Goal: Transaction & Acquisition: Purchase product/service

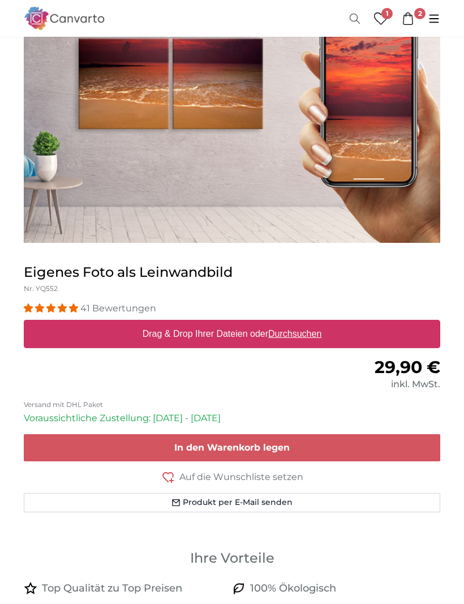
scroll to position [195, 0]
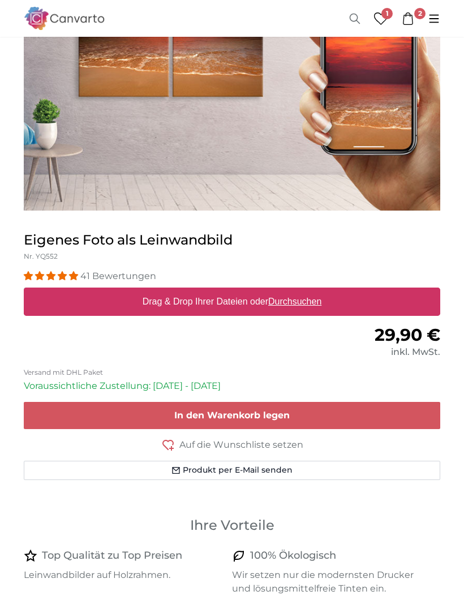
click at [214, 301] on label "Drag & Drop Ihrer Dateien oder Durchsuchen" at bounding box center [232, 301] width 188 height 23
click at [214, 291] on input "Drag & Drop Ihrer Dateien oder Durchsuchen" at bounding box center [232, 288] width 416 height 3
click at [287, 304] on u "Durchsuchen" at bounding box center [294, 301] width 53 height 10
click at [287, 291] on input "Drag & Drop Ihrer Dateien oder Durchsuchen" at bounding box center [232, 288] width 416 height 3
type input "**********"
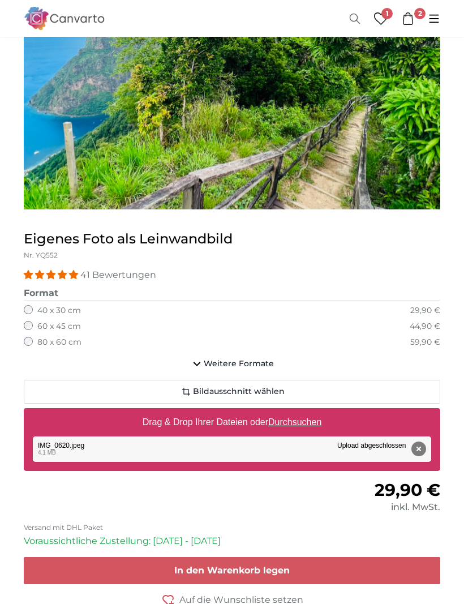
scroll to position [201, 0]
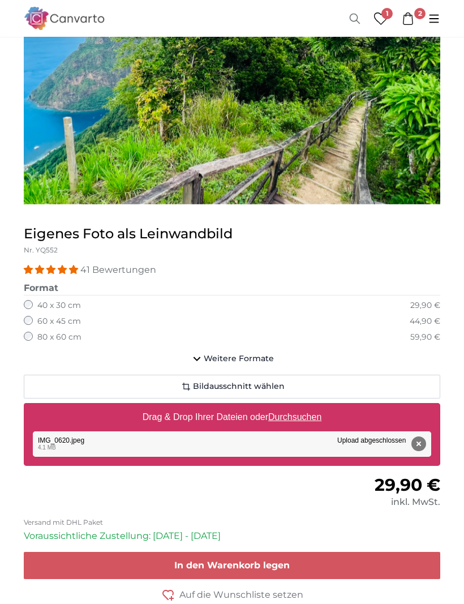
click at [237, 566] on span "In den Warenkorb legen" at bounding box center [231, 565] width 115 height 11
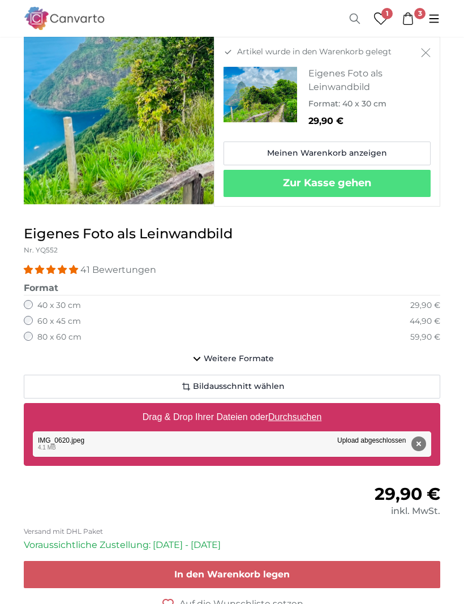
click at [344, 321] on div "60 x 45 cm 44,90 €" at bounding box center [232, 321] width 416 height 11
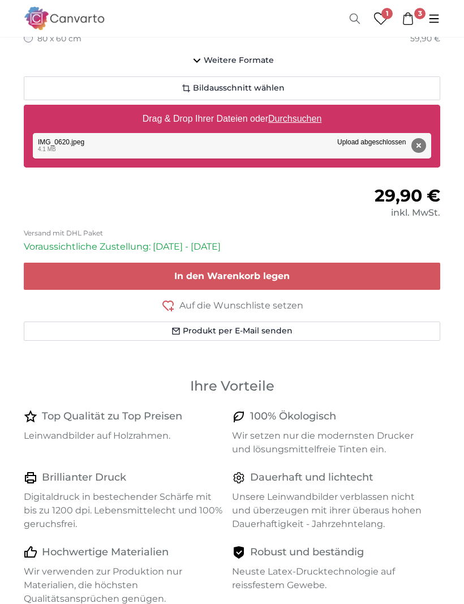
scroll to position [313, 0]
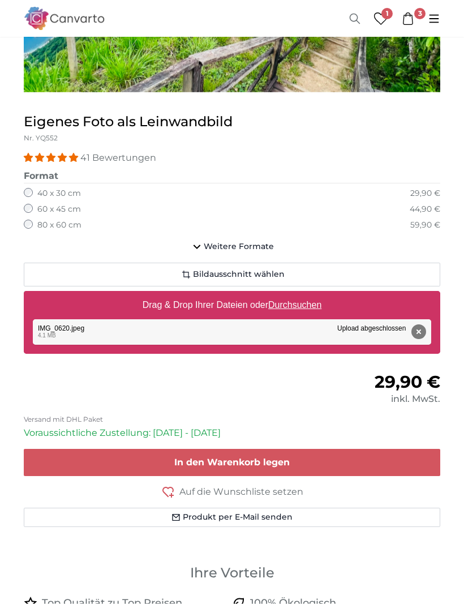
click at [287, 300] on u "Durchsuchen" at bounding box center [294, 305] width 53 height 10
click at [287, 295] on input "Drag & Drop Ihrer Dateien oder Durchsuchen" at bounding box center [232, 292] width 416 height 3
type input "**********"
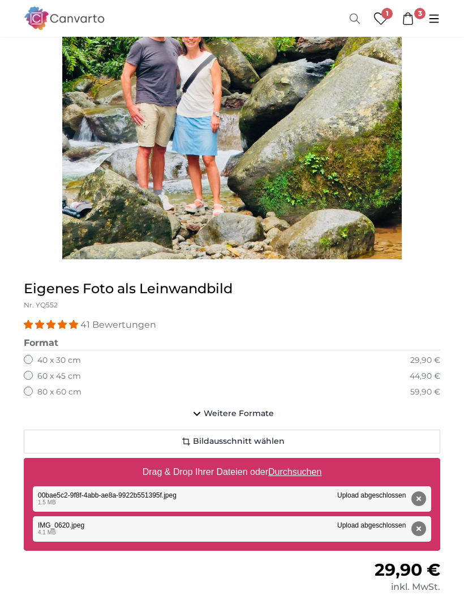
scroll to position [297, 0]
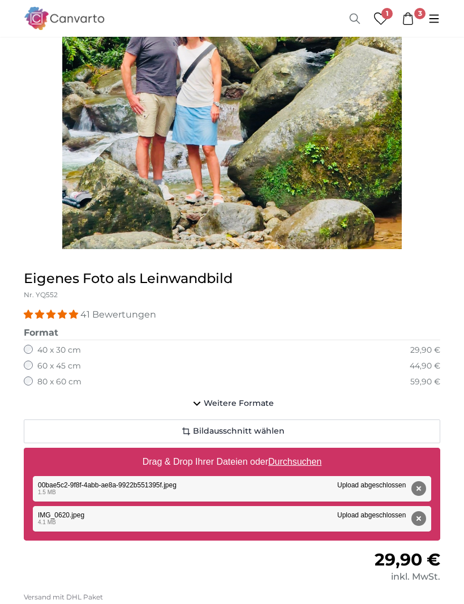
click at [190, 513] on div "Entfernen Nochmal versuchen Entfernen Hochladen Abbrechen Nochmal versuchen Ent…" at bounding box center [232, 518] width 398 height 25
click at [213, 483] on div "Entfernen Nochmal versuchen Entfernen Hochladen Abbrechen Nochmal versuchen Ent…" at bounding box center [232, 488] width 398 height 25
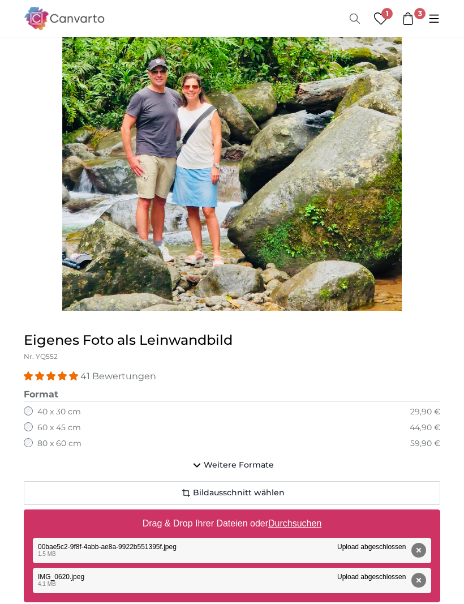
scroll to position [239, 0]
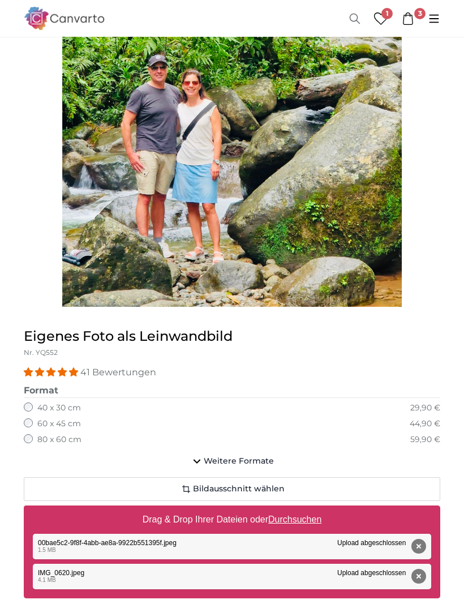
click at [96, 540] on div "Entfernen Nochmal versuchen Entfernen Hochladen Abbrechen Nochmal versuchen Ent…" at bounding box center [232, 546] width 398 height 25
click at [134, 568] on div "Entfernen Nochmal versuchen Entfernen Hochladen Abbrechen Nochmal versuchen Ent…" at bounding box center [232, 576] width 398 height 25
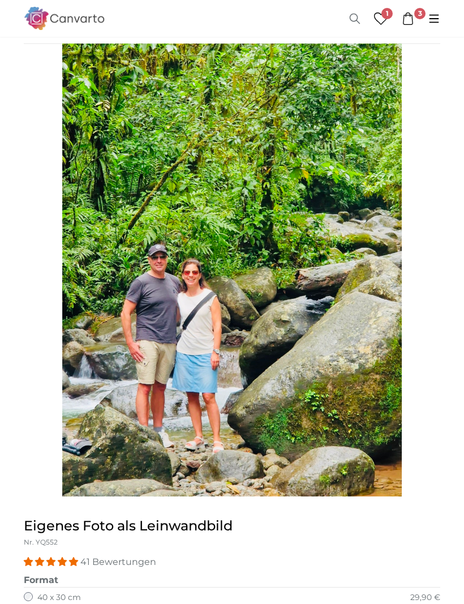
scroll to position [33, 0]
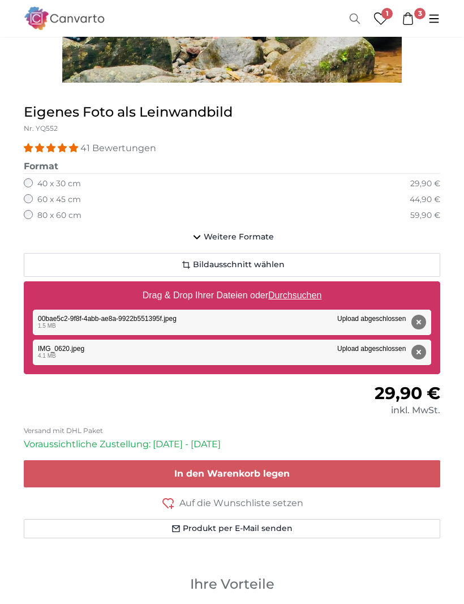
click at [228, 474] on span "In den Warenkorb legen" at bounding box center [231, 474] width 115 height 11
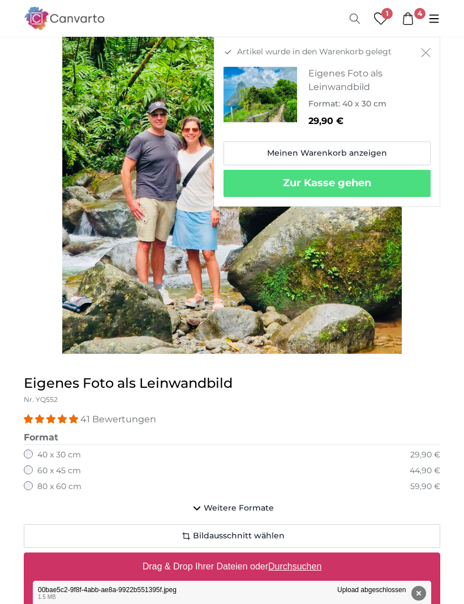
scroll to position [233, 0]
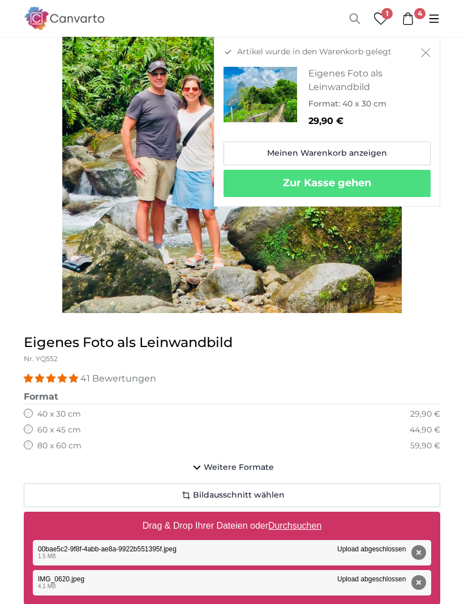
click at [418, 552] on button "Entfernen" at bounding box center [418, 552] width 15 height 15
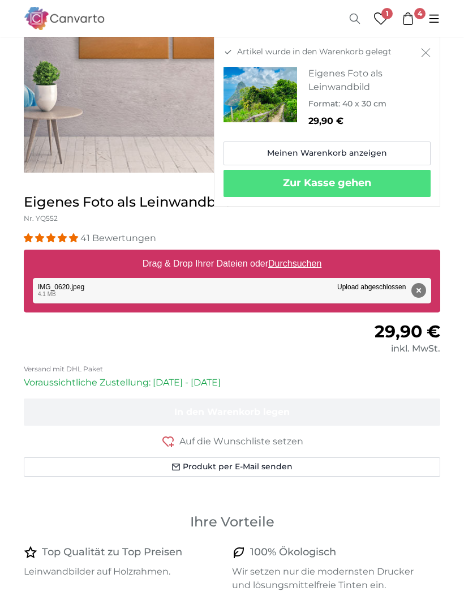
click at [238, 278] on div "Entfernen Nochmal versuchen Entfernen Hochladen Abbrechen Nochmal versuchen Ent…" at bounding box center [232, 290] width 398 height 25
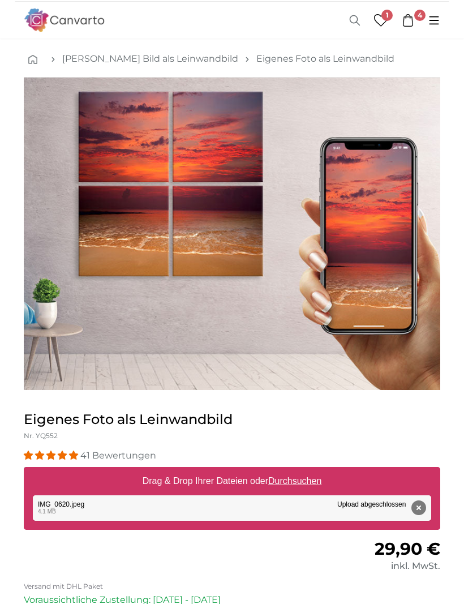
scroll to position [6, 0]
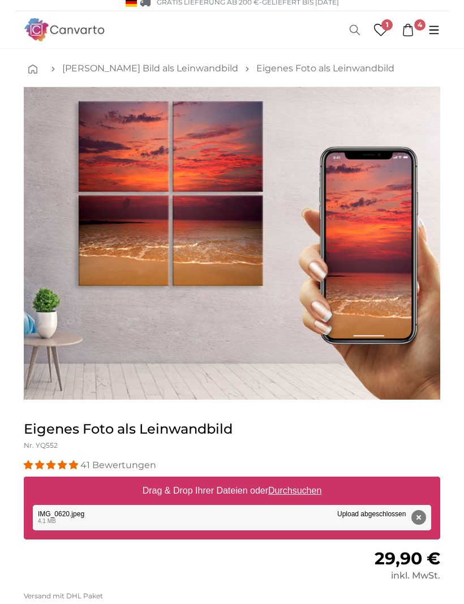
click at [280, 500] on label "Drag & Drop Ihrer Dateien oder Durchsuchen" at bounding box center [232, 490] width 188 height 23
click at [280, 480] on input "Drag & Drop Ihrer Dateien oder Durchsuchen" at bounding box center [232, 477] width 416 height 3
click at [191, 517] on div "Entfernen Nochmal versuchen Entfernen Hochladen Abbrechen Nochmal versuchen Ent…" at bounding box center [232, 517] width 398 height 25
click at [421, 515] on button "Entfernen" at bounding box center [418, 517] width 15 height 15
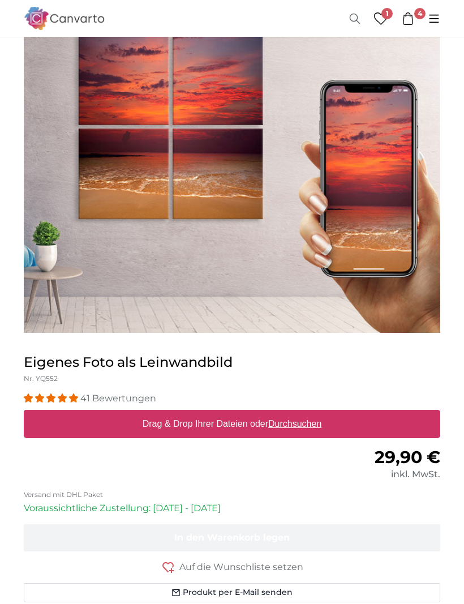
scroll to position [204, 0]
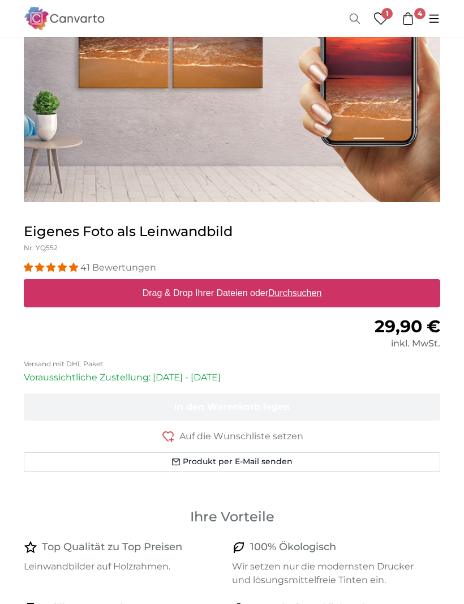
click at [294, 291] on u "Durchsuchen" at bounding box center [294, 293] width 53 height 10
click at [294, 282] on input "Drag & Drop Ihrer Dateien oder Durchsuchen" at bounding box center [232, 280] width 416 height 3
type input "**********"
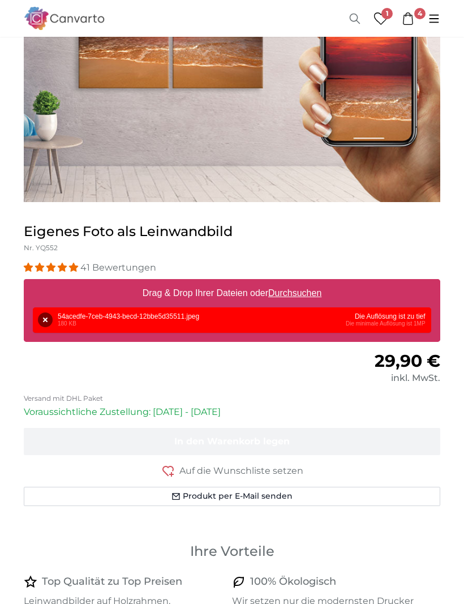
click at [46, 316] on button "Entfernen" at bounding box center [45, 319] width 15 height 15
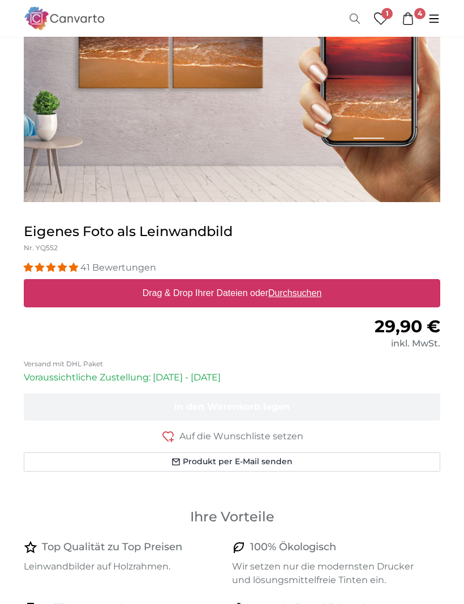
click at [298, 297] on u "Durchsuchen" at bounding box center [294, 293] width 53 height 10
click at [298, 282] on input "Drag & Drop Ihrer Dateien oder Durchsuchen" at bounding box center [232, 280] width 416 height 3
type input "**********"
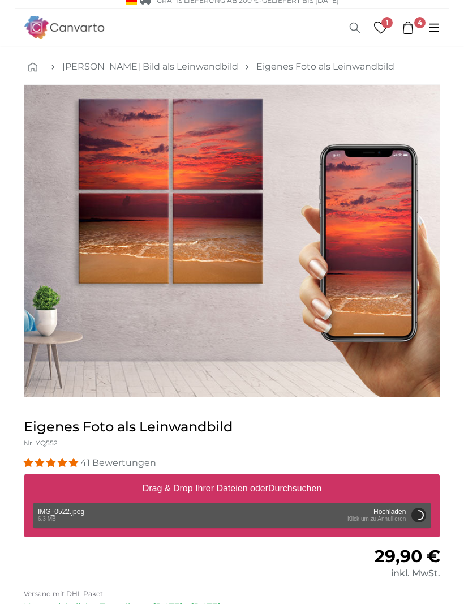
scroll to position [0, 0]
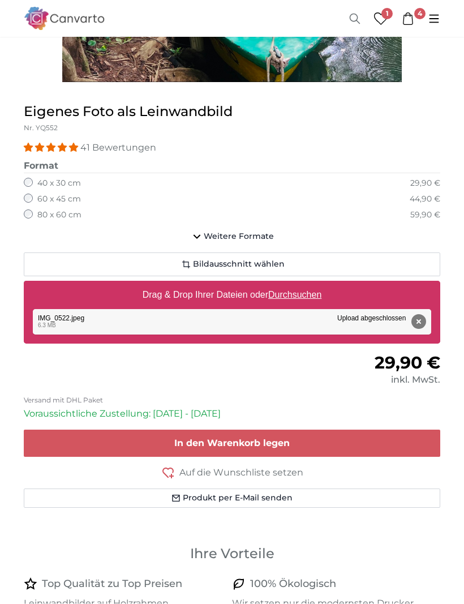
click at [239, 442] on span "In den Warenkorb legen" at bounding box center [231, 443] width 115 height 11
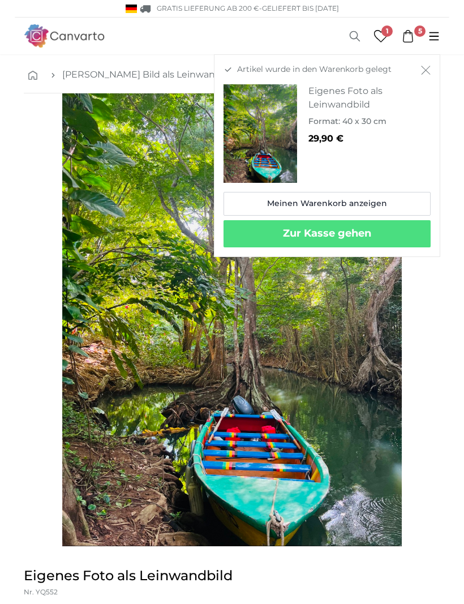
click at [414, 34] on icon at bounding box center [408, 36] width 12 height 12
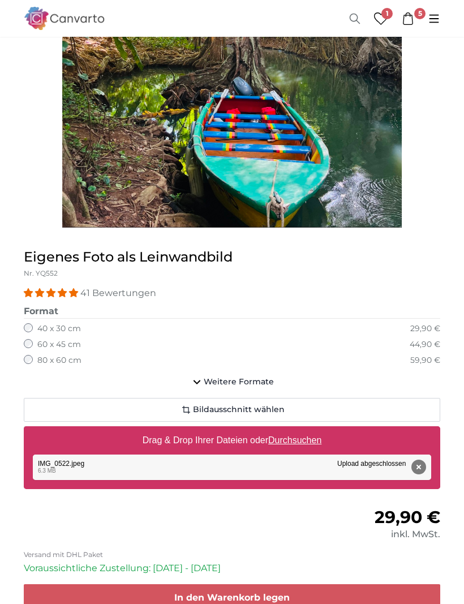
scroll to position [319, 0]
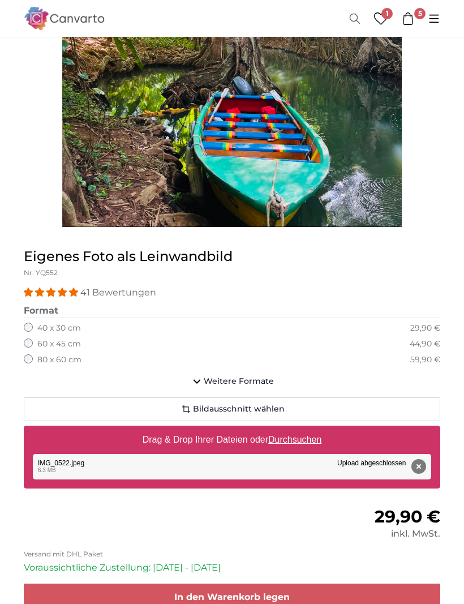
click at [295, 439] on u "Durchsuchen" at bounding box center [294, 440] width 53 height 10
click at [295, 429] on input "Drag & Drop Ihrer Dateien oder Durchsuchen" at bounding box center [232, 427] width 416 height 3
type input "**********"
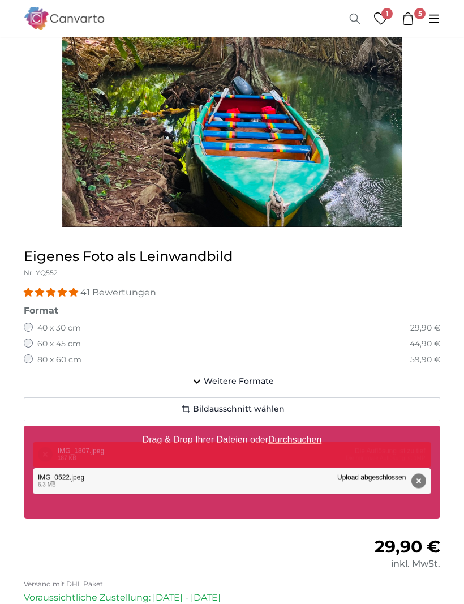
scroll to position [319, 0]
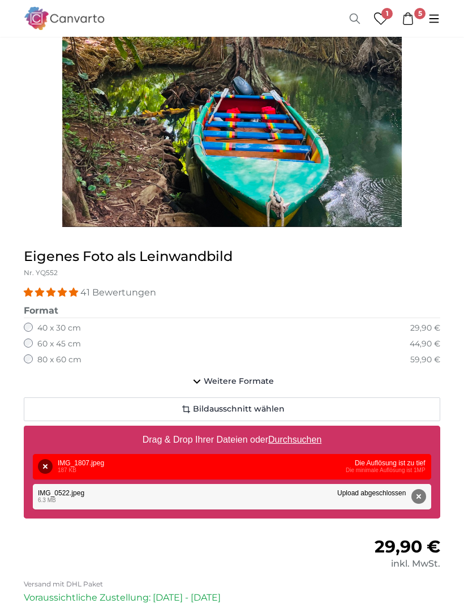
click at [49, 463] on button "Entfernen" at bounding box center [45, 466] width 15 height 15
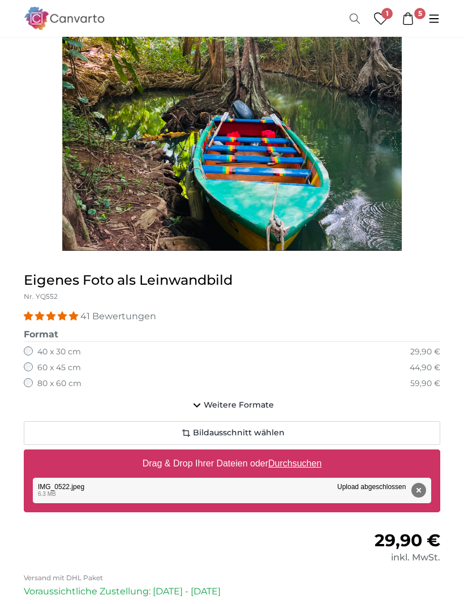
scroll to position [359, 0]
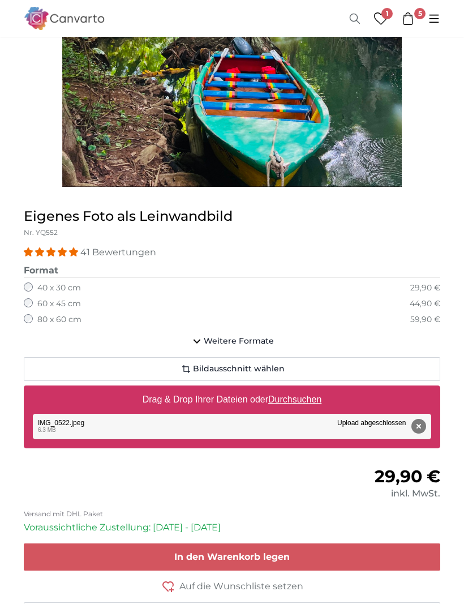
click at [291, 395] on u "Durchsuchen" at bounding box center [294, 400] width 53 height 10
click at [291, 389] on input "Drag & Drop Ihrer Dateien oder Durchsuchen" at bounding box center [232, 387] width 416 height 3
type input "**********"
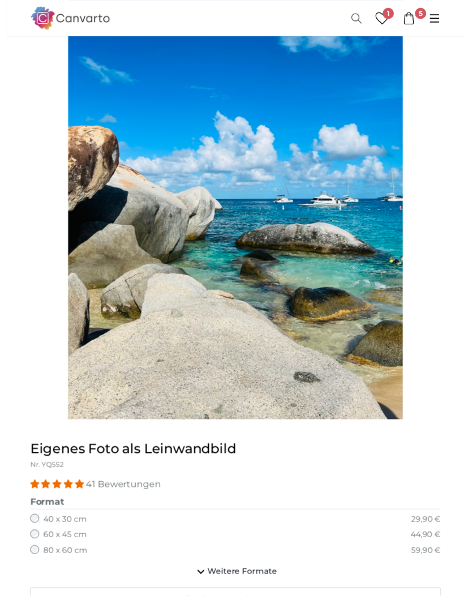
scroll to position [124, 0]
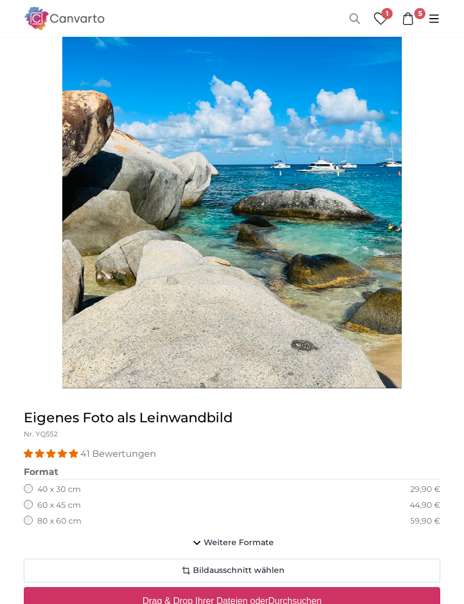
click at [207, 570] on span "Bildausschnitt wählen" at bounding box center [239, 570] width 92 height 11
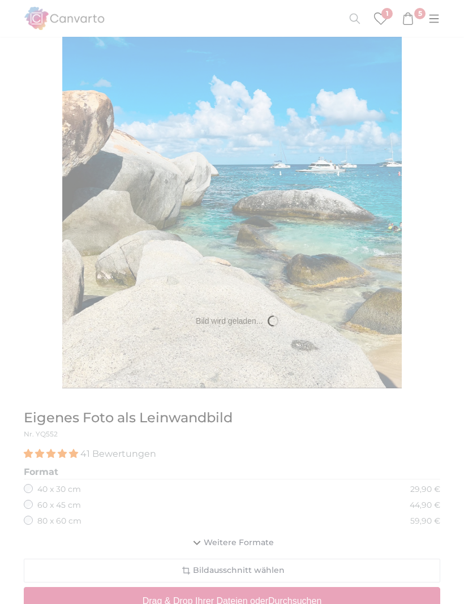
scroll to position [0, 0]
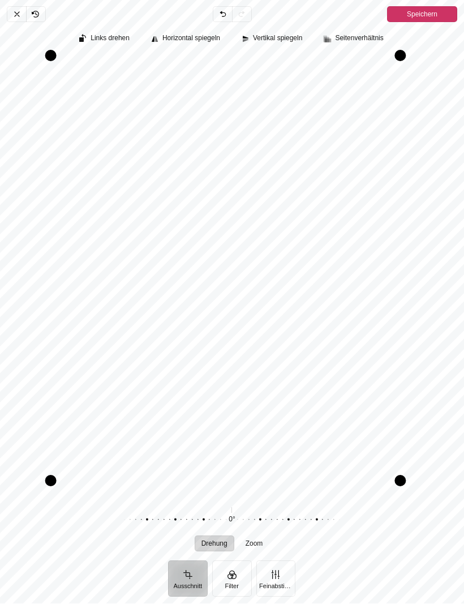
click at [18, 3] on div "Abbrechen Rückgängig Zurücknehmen Erneut durchführen Speichern Ausschnitt Filte…" at bounding box center [232, 302] width 464 height 604
click at [23, 12] on span "Abbrechen" at bounding box center [16, 15] width 19 height 16
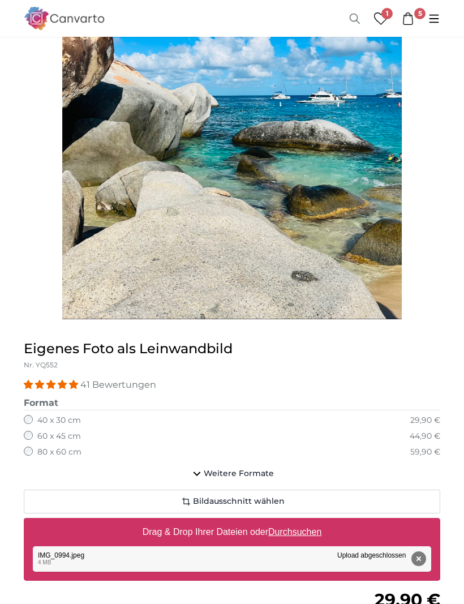
scroll to position [227, 0]
click at [412, 558] on button "Entfernen" at bounding box center [418, 558] width 15 height 15
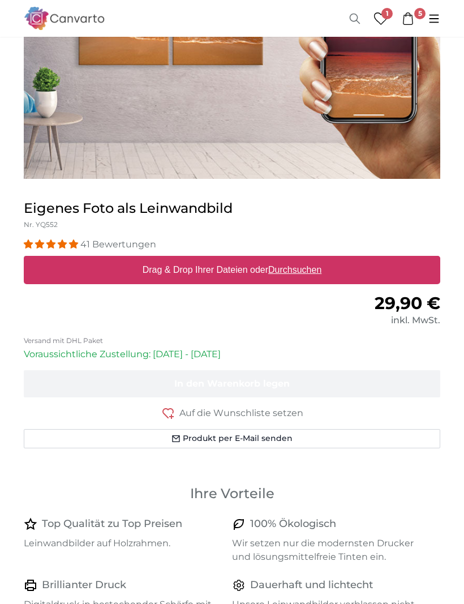
click at [299, 269] on u "Durchsuchen" at bounding box center [294, 270] width 53 height 10
click at [299, 259] on input "Drag & Drop Ihrer Dateien oder Durchsuchen" at bounding box center [232, 257] width 416 height 3
type input "**********"
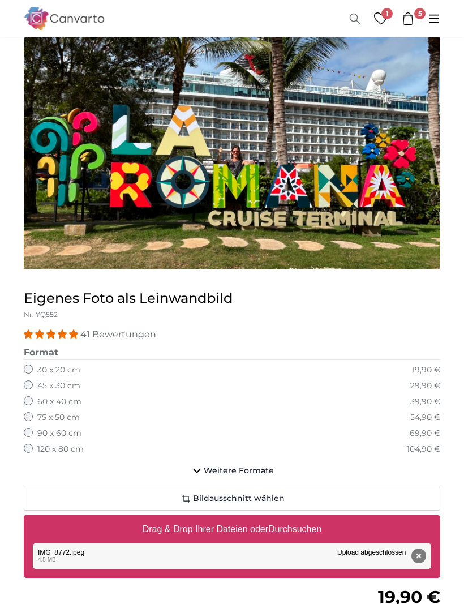
scroll to position [210, 0]
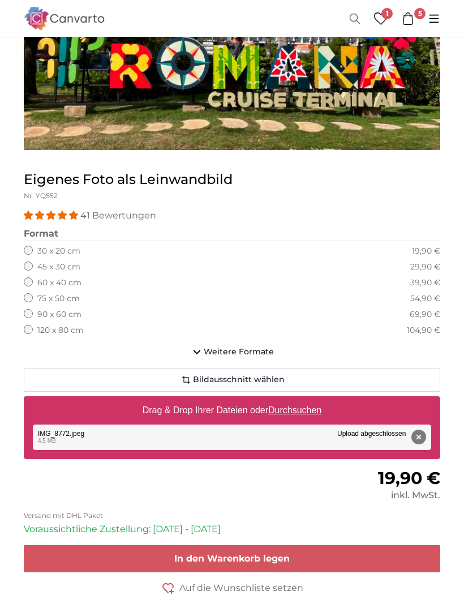
click at [295, 406] on u "Durchsuchen" at bounding box center [294, 411] width 53 height 10
click at [295, 400] on input "Drag & Drop Ihrer Dateien oder Durchsuchen" at bounding box center [232, 398] width 416 height 3
type input "**********"
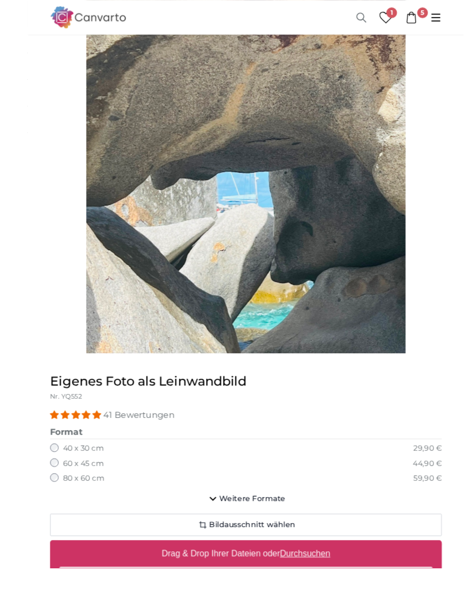
scroll to position [186, 0]
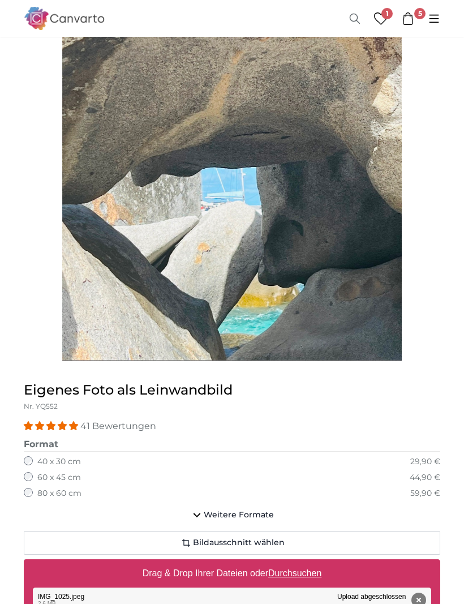
click at [311, 276] on img "1 of 1" at bounding box center [231, 134] width 339 height 453
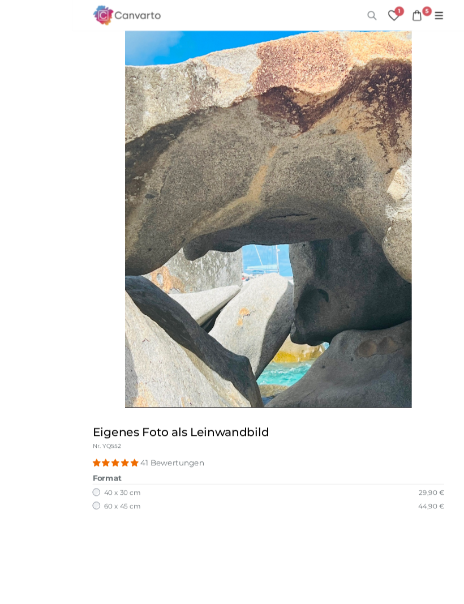
scroll to position [164, 0]
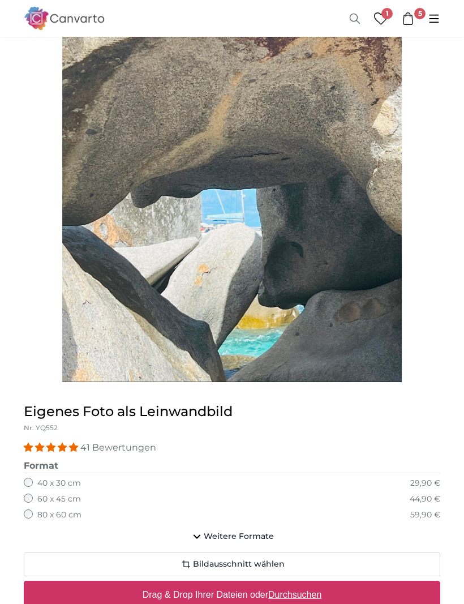
click at [296, 590] on u "Durchsuchen" at bounding box center [294, 595] width 53 height 10
click at [296, 584] on input "Drag & Drop Ihrer Dateien oder Durchsuchen" at bounding box center [232, 582] width 416 height 3
type input "**********"
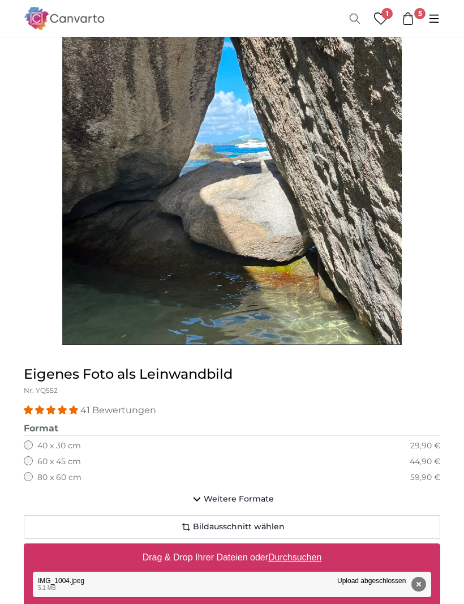
scroll to position [276, 0]
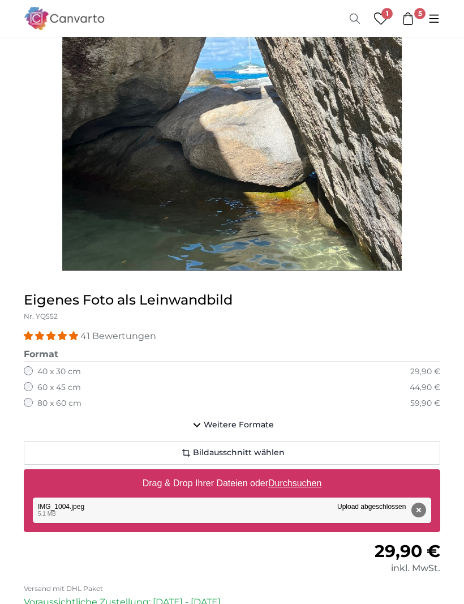
click at [248, 509] on div "Entfernen Nochmal versuchen Entfernen Hochladen Abbrechen Nochmal versuchen Ent…" at bounding box center [232, 509] width 398 height 25
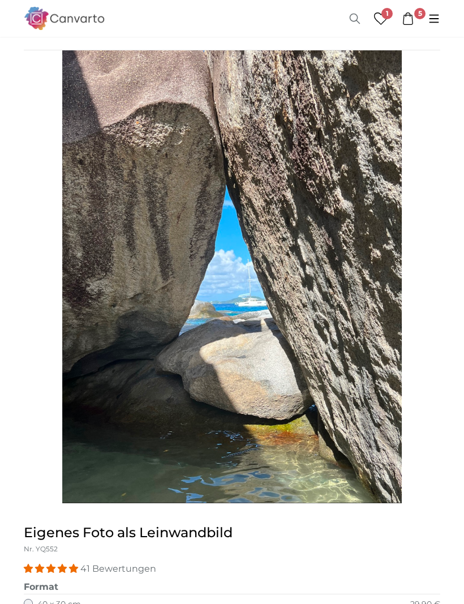
scroll to position [38, 0]
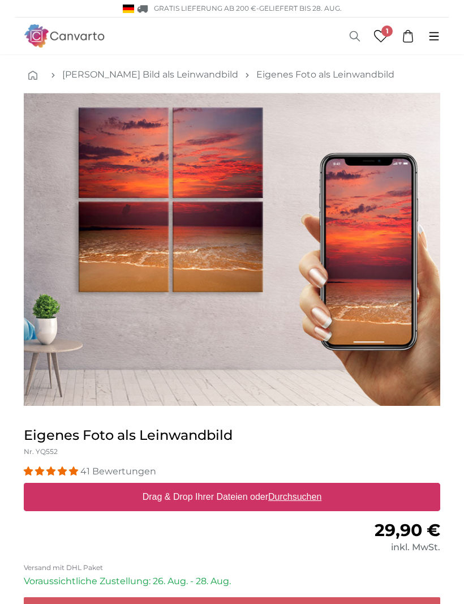
click at [300, 493] on u "Durchsuchen" at bounding box center [294, 497] width 53 height 10
click at [300, 486] on input "Drag & Drop Ihrer Dateien oder Durchsuchen" at bounding box center [232, 484] width 416 height 3
type input "**********"
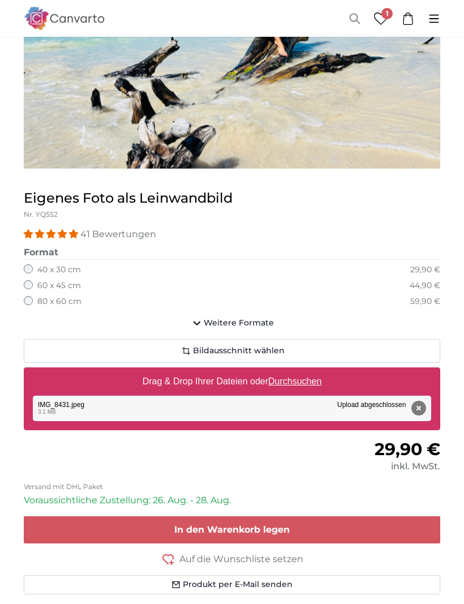
click at [260, 530] on span "In den Warenkorb legen" at bounding box center [231, 530] width 115 height 11
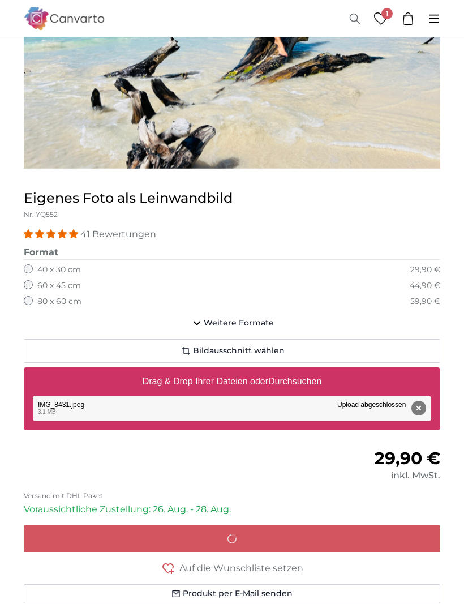
scroll to position [237, 0]
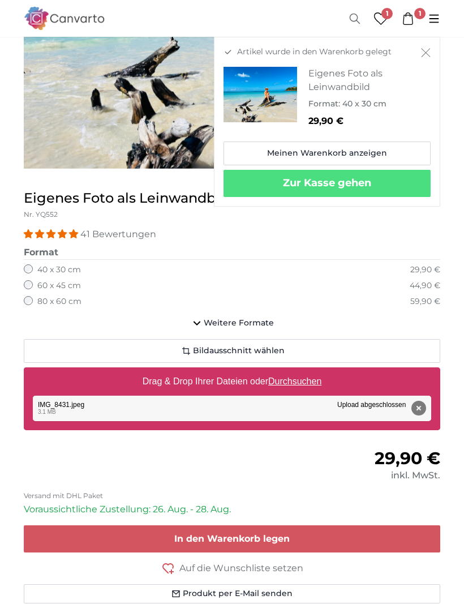
click at [345, 146] on link "Meinen Warenkorb anzeigen" at bounding box center [327, 153] width 207 height 24
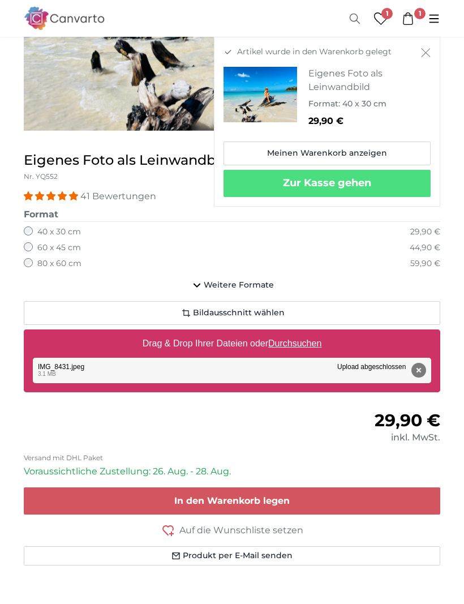
click at [295, 339] on u "Durchsuchen" at bounding box center [294, 343] width 53 height 10
click at [295, 333] on input "Drag & Drop Ihrer Dateien oder Durchsuchen" at bounding box center [232, 330] width 416 height 3
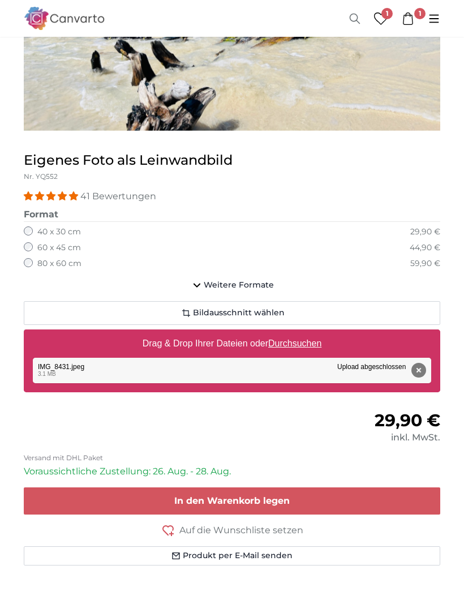
type input "**********"
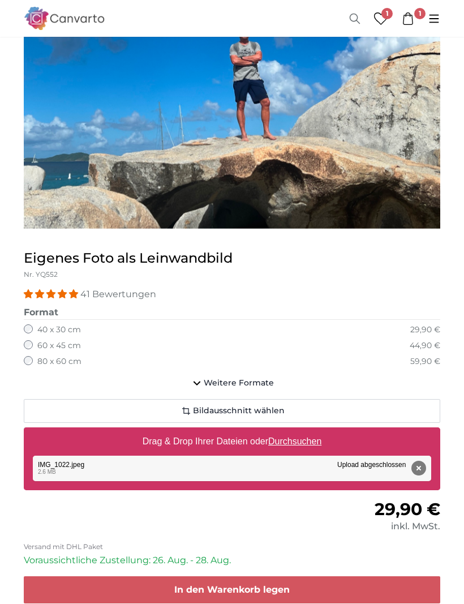
scroll to position [177, 0]
click at [237, 584] on span "In den Warenkorb legen" at bounding box center [231, 589] width 115 height 11
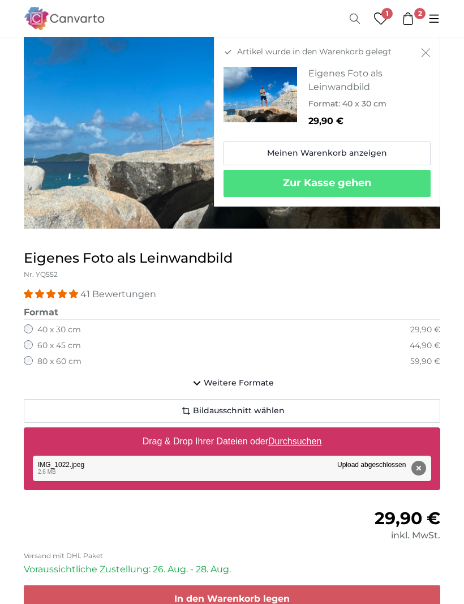
click at [236, 332] on div "40 x 30 cm 29,90 €" at bounding box center [232, 329] width 416 height 11
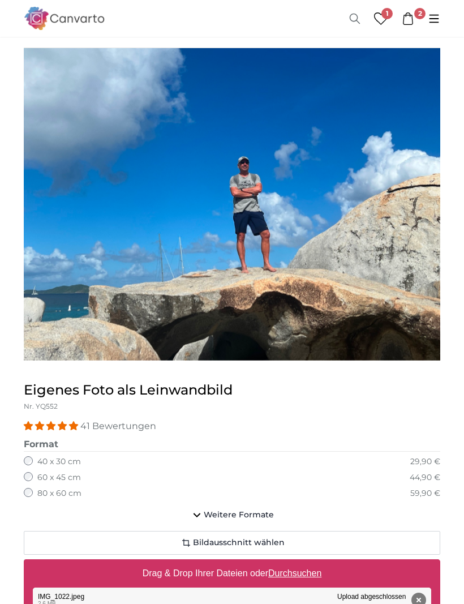
scroll to position [80, 0]
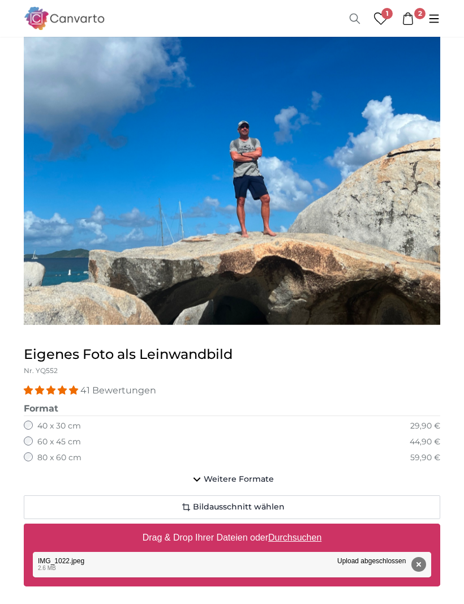
click at [291, 533] on u "Durchsuchen" at bounding box center [294, 538] width 53 height 10
click at [291, 527] on input "Drag & Drop Ihrer Dateien oder Durchsuchen" at bounding box center [232, 525] width 416 height 3
type input "**********"
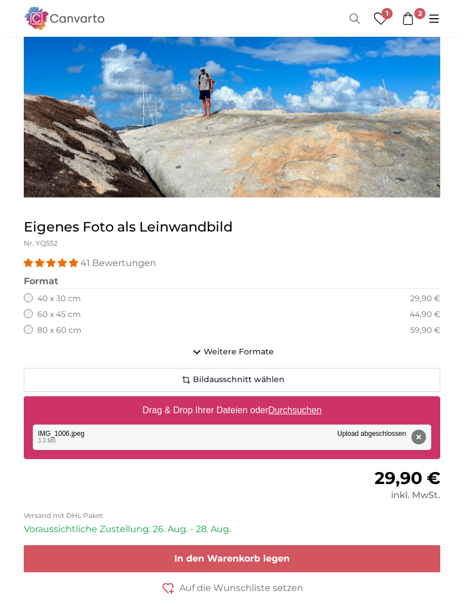
click at [264, 556] on span "In den Warenkorb legen" at bounding box center [231, 558] width 115 height 11
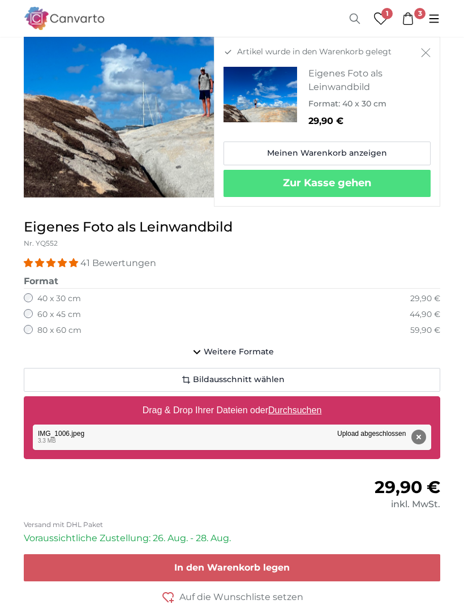
click at [414, 13] on icon at bounding box center [408, 18] width 12 height 12
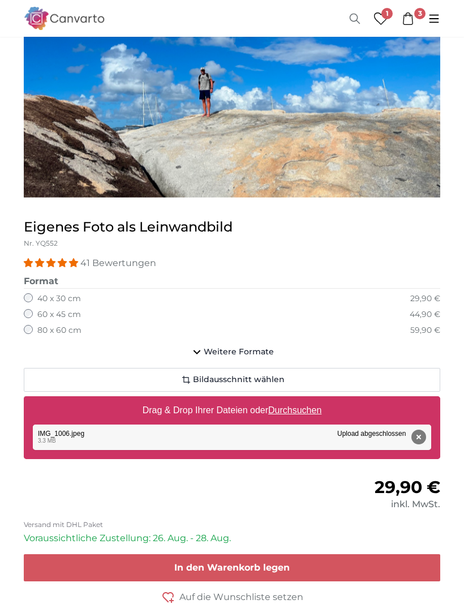
scroll to position [246, 0]
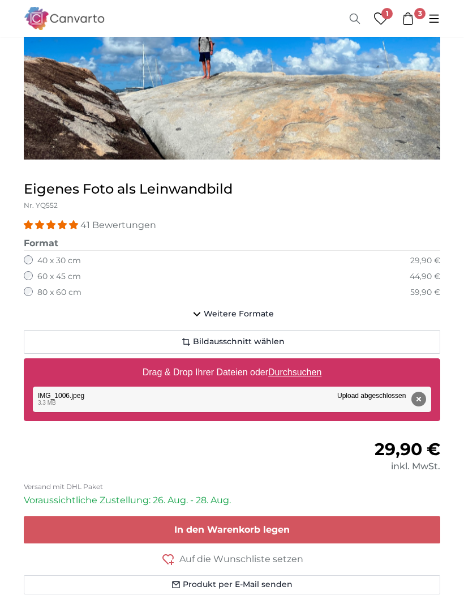
click at [300, 370] on u "Durchsuchen" at bounding box center [294, 372] width 53 height 10
click at [300, 362] on input "Drag & Drop Ihrer Dateien oder Durchsuchen" at bounding box center [232, 359] width 416 height 3
type input "**********"
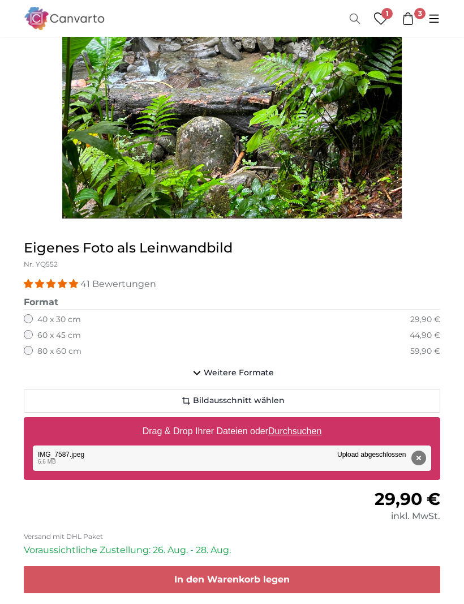
scroll to position [417, 0]
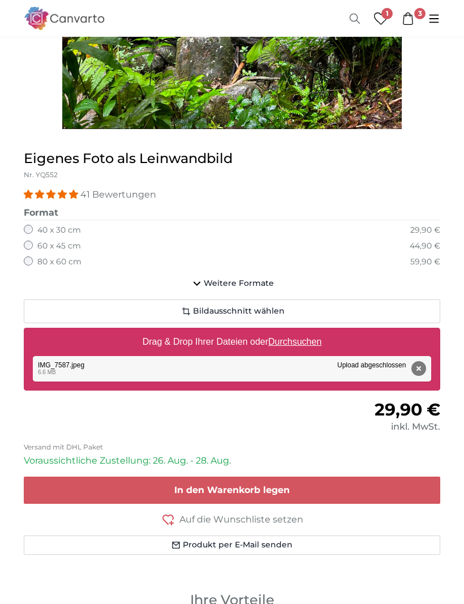
click at [235, 491] on span "In den Warenkorb legen" at bounding box center [231, 489] width 115 height 11
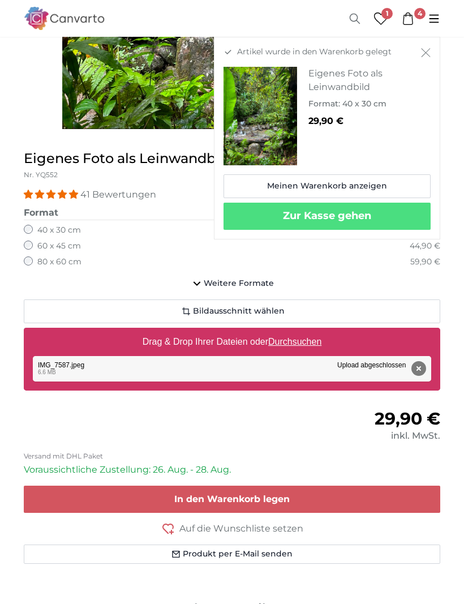
click at [160, 237] on fieldset "Format 40 x 30 cm 29,90 € 60 x 45 cm 44,90 € 80 x 60 cm 59,90 € 30 x 20 cm 19,9…" at bounding box center [232, 239] width 416 height 66
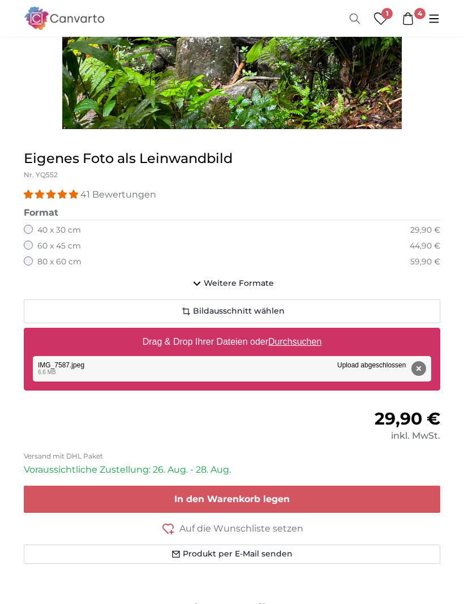
click at [304, 342] on u "Durchsuchen" at bounding box center [294, 342] width 53 height 10
click at [304, 331] on input "Drag & Drop Ihrer Dateien oder Durchsuchen" at bounding box center [232, 329] width 416 height 3
type input "**********"
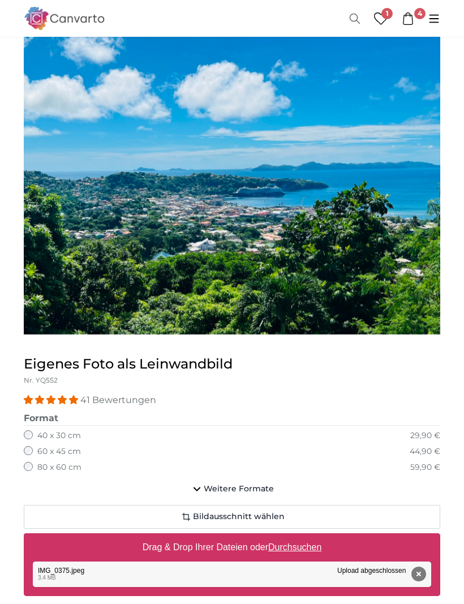
scroll to position [106, 0]
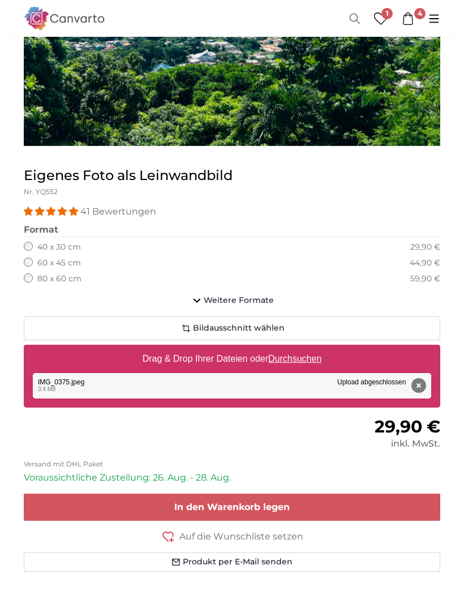
click at [265, 509] on span "In den Warenkorb legen" at bounding box center [231, 507] width 115 height 11
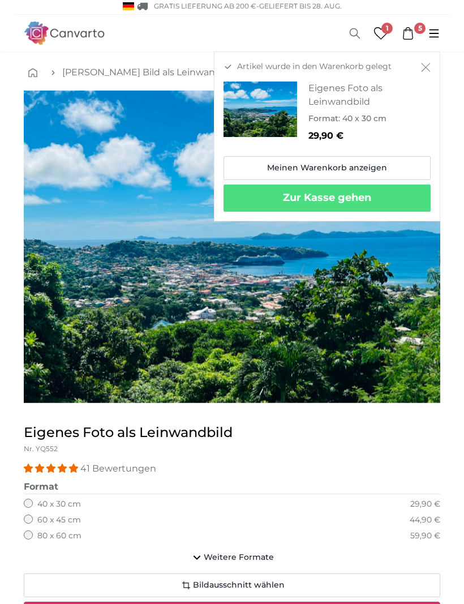
scroll to position [0, 0]
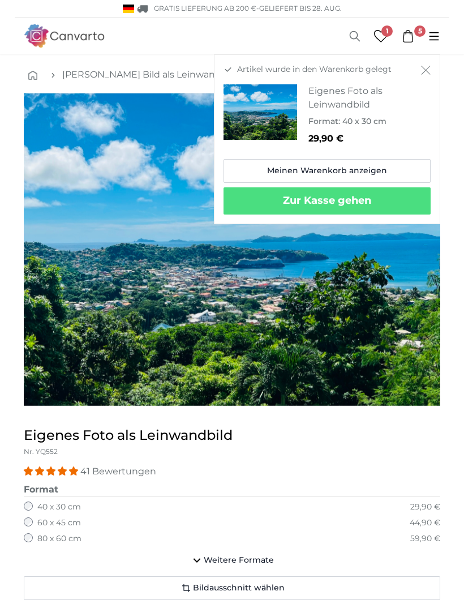
click at [352, 470] on div "41 Bewertungen" at bounding box center [232, 471] width 416 height 13
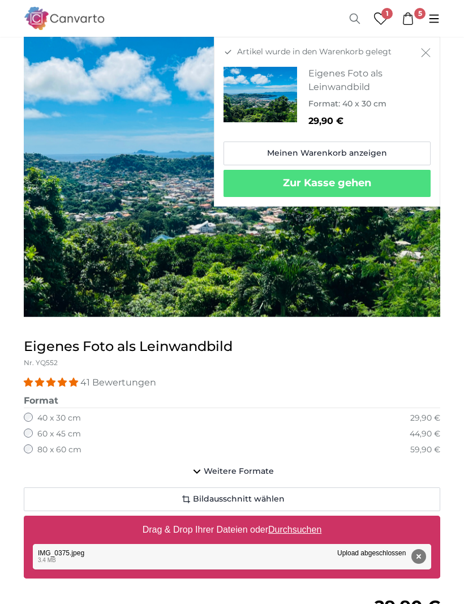
scroll to position [116, 0]
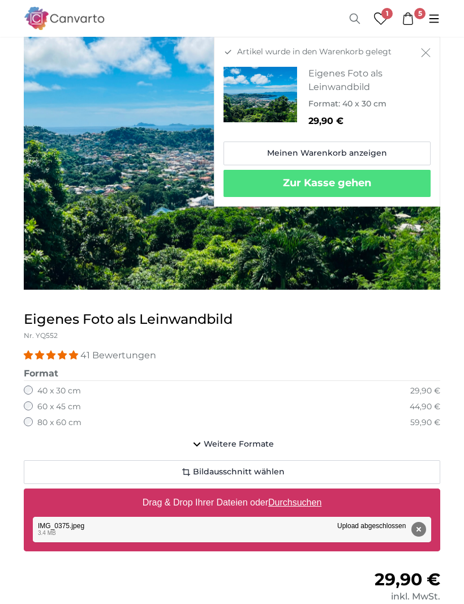
click at [299, 500] on u "Durchsuchen" at bounding box center [294, 502] width 53 height 10
click at [299, 492] on input "Drag & Drop Ihrer Dateien oder Durchsuchen" at bounding box center [232, 489] width 416 height 3
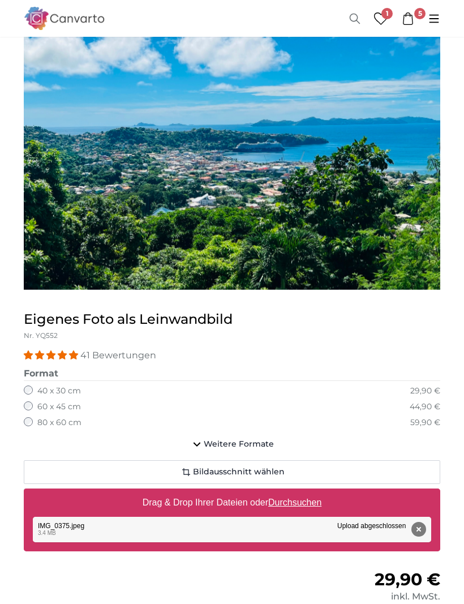
type input "**********"
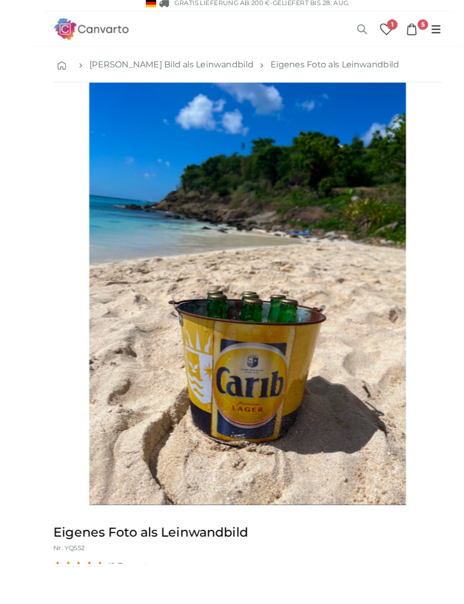
scroll to position [59, 0]
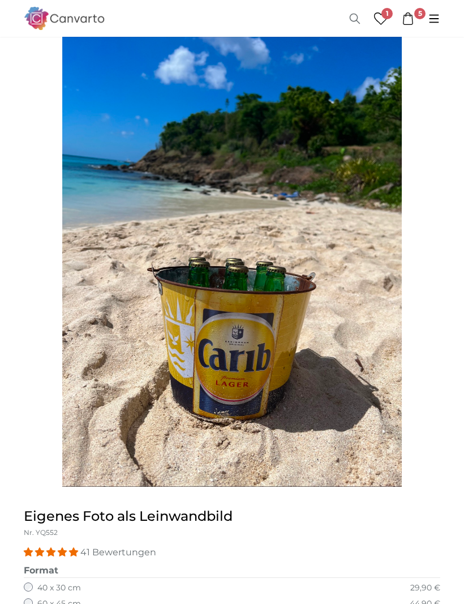
click at [319, 217] on img "1 of 1" at bounding box center [231, 260] width 339 height 453
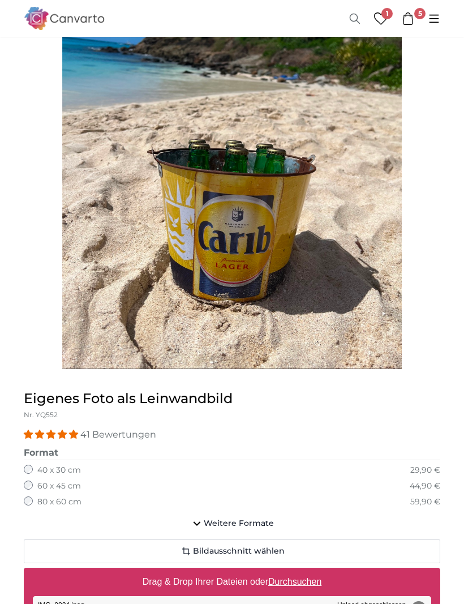
scroll to position [193, 0]
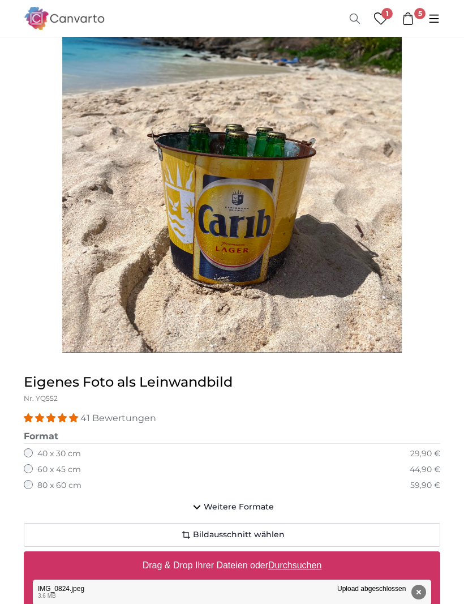
click at [245, 505] on span "Weitere Formate" at bounding box center [239, 507] width 70 height 11
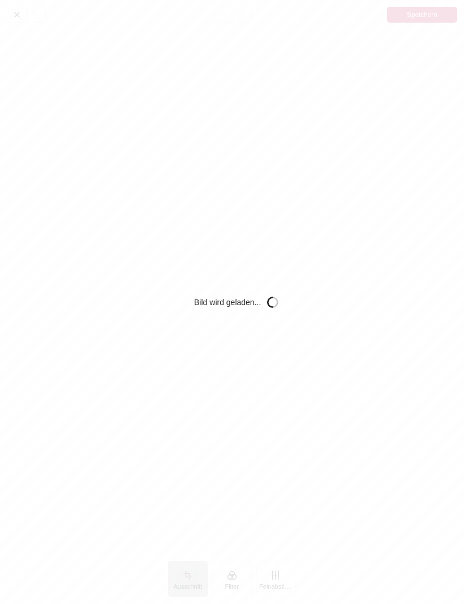
scroll to position [0, 0]
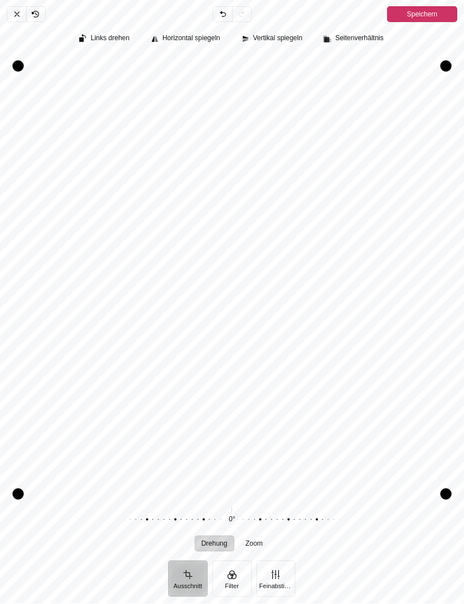
click at [242, 582] on button "Filter" at bounding box center [232, 579] width 40 height 36
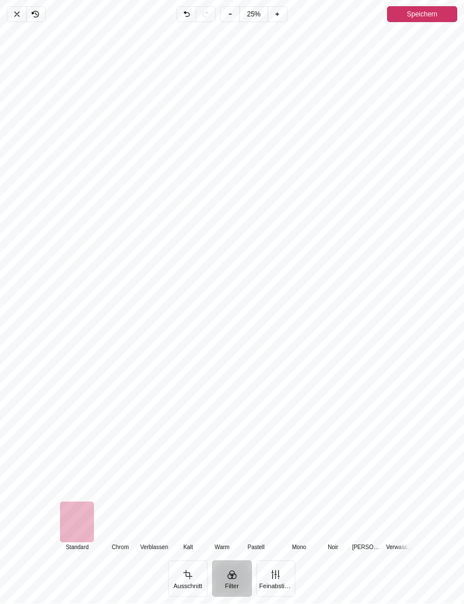
click at [119, 533] on div "Pintura" at bounding box center [120, 522] width 34 height 41
click at [80, 523] on div "Pintura" at bounding box center [77, 522] width 34 height 41
click at [120, 527] on div "Pintura" at bounding box center [120, 522] width 34 height 41
click at [79, 536] on div "Pintura" at bounding box center [77, 522] width 34 height 41
click at [22, 11] on span "Abbrechen" at bounding box center [16, 15] width 19 height 16
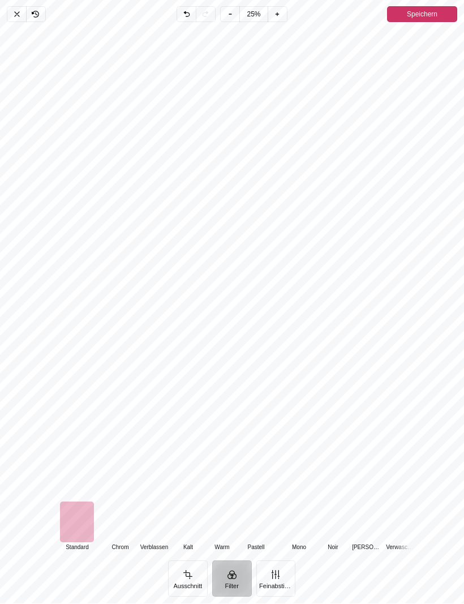
scroll to position [350, 0]
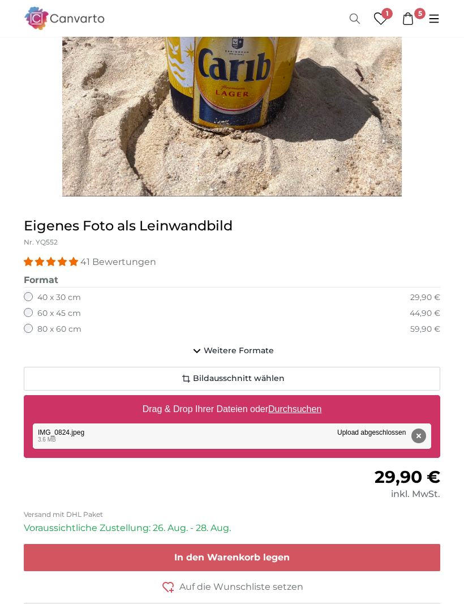
click at [411, 15] on icon at bounding box center [408, 18] width 12 height 12
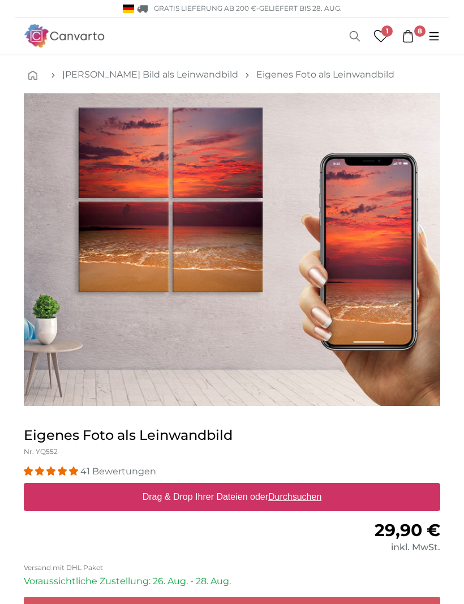
click at [412, 32] on icon at bounding box center [408, 36] width 12 height 12
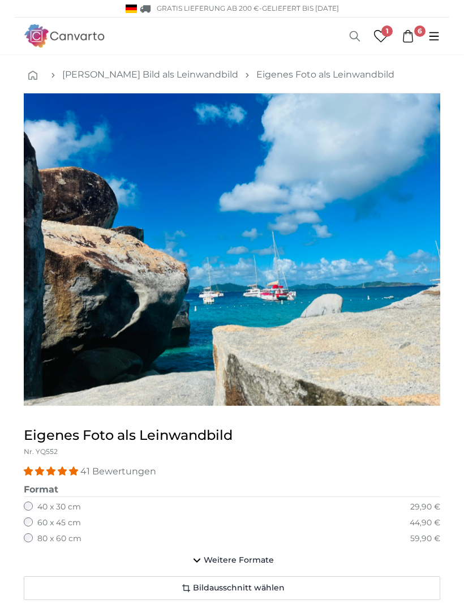
click at [412, 35] on icon at bounding box center [408, 36] width 10 height 12
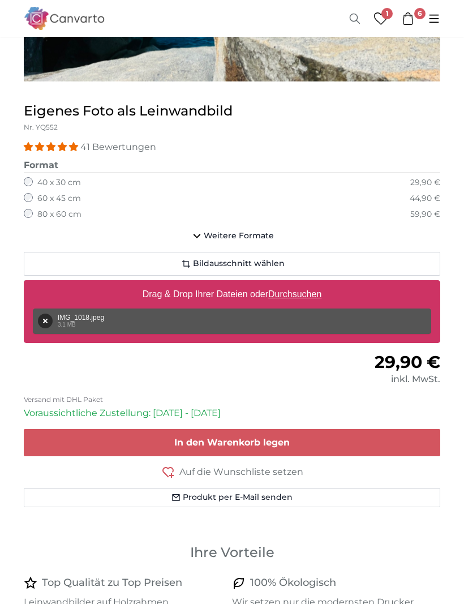
scroll to position [385, 0]
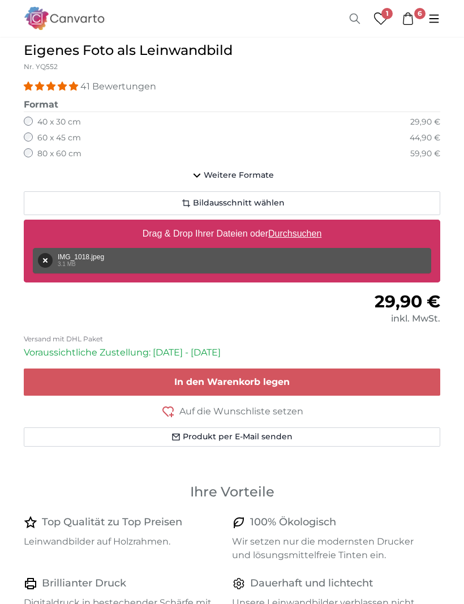
click at [295, 231] on u "Durchsuchen" at bounding box center [294, 234] width 53 height 10
click at [295, 223] on input "Drag & Drop Ihrer Dateien oder Durchsuchen" at bounding box center [232, 221] width 416 height 3
type input "**********"
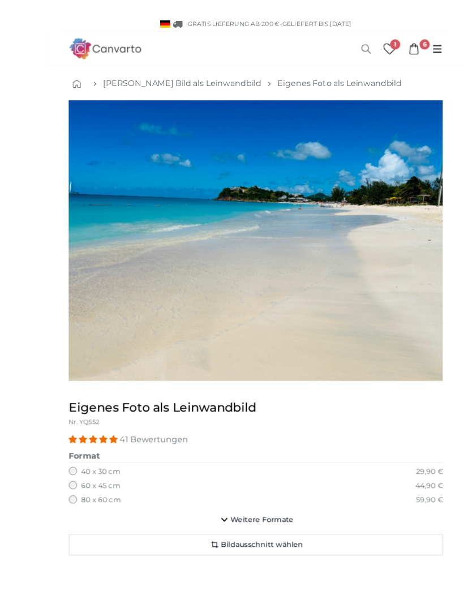
scroll to position [15, 0]
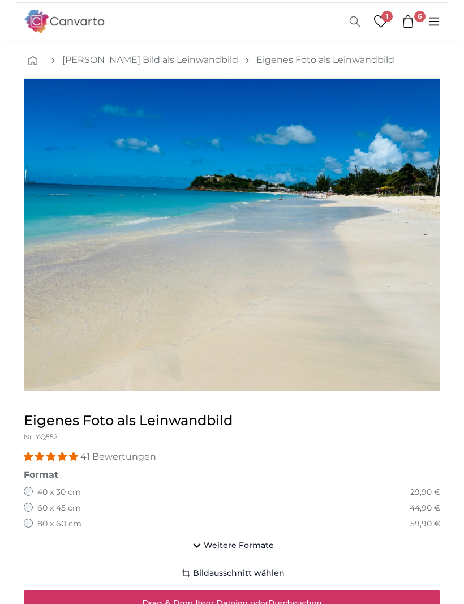
click at [270, 568] on span "Bildausschnitt wählen" at bounding box center [239, 573] width 92 height 11
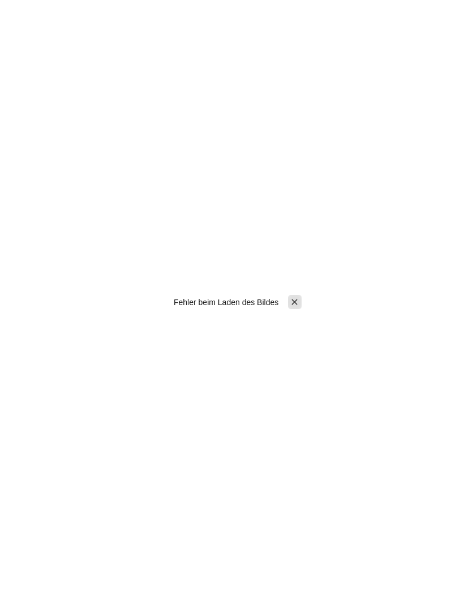
click at [299, 303] on icon "Pintura" at bounding box center [295, 302] width 10 height 10
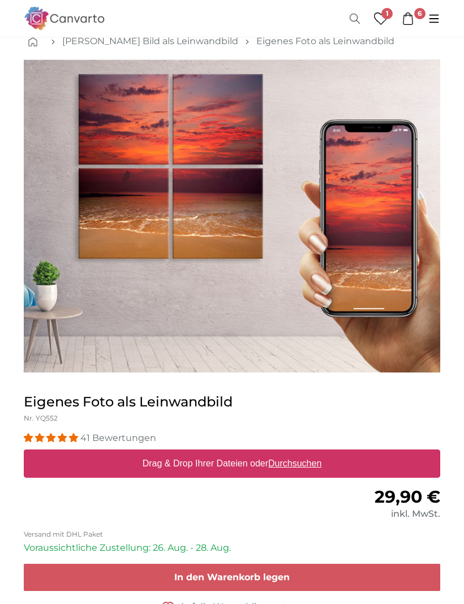
scroll to position [36, 0]
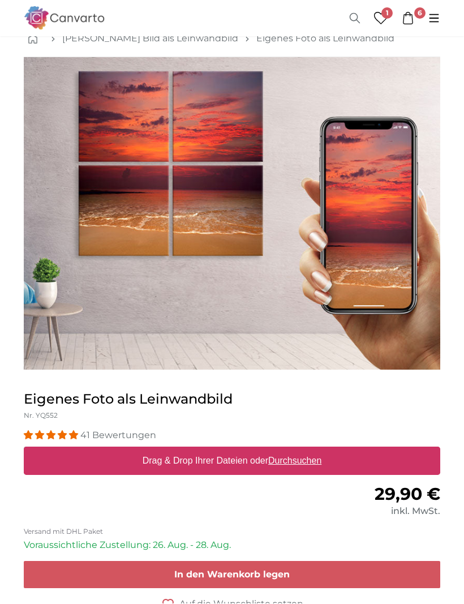
click at [291, 461] on u "Durchsuchen" at bounding box center [294, 461] width 53 height 10
click at [291, 450] on input "Drag & Drop Ihrer Dateien oder Durchsuchen" at bounding box center [232, 448] width 416 height 3
type input "**********"
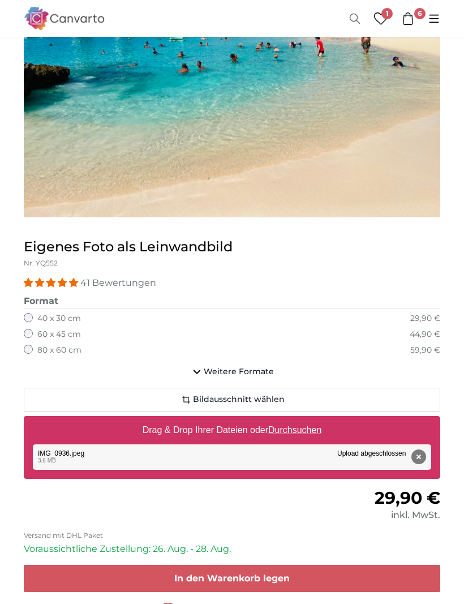
scroll to position [189, 0]
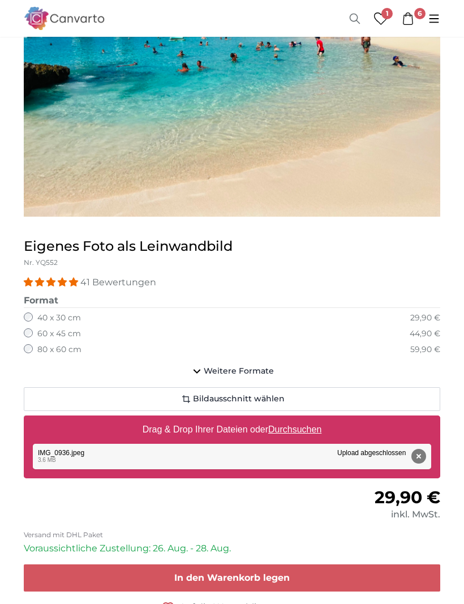
click at [302, 429] on u "Durchsuchen" at bounding box center [294, 429] width 53 height 10
click at [302, 419] on input "Drag & Drop Ihrer Dateien oder Durchsuchen" at bounding box center [232, 416] width 416 height 3
type input "**********"
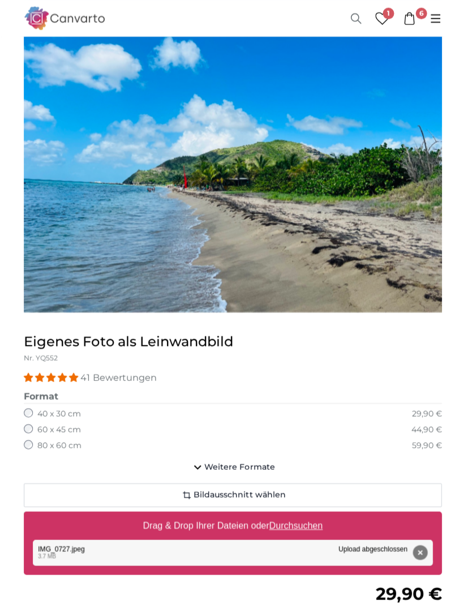
scroll to position [97, 0]
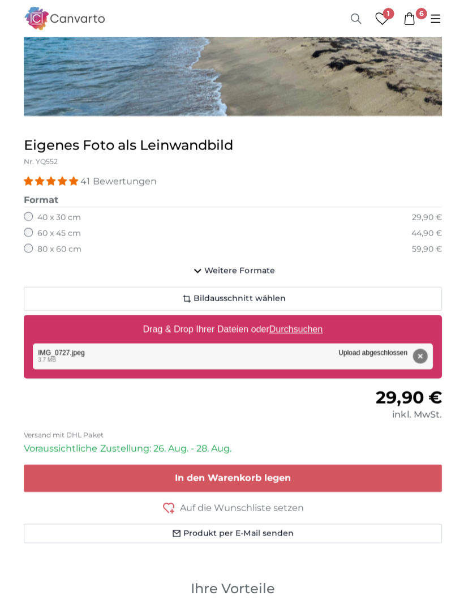
click at [238, 471] on span "In den Warenkorb legen" at bounding box center [231, 476] width 115 height 11
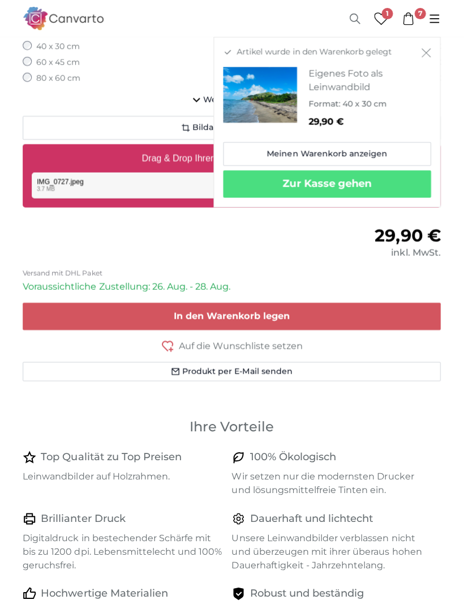
scroll to position [491, 0]
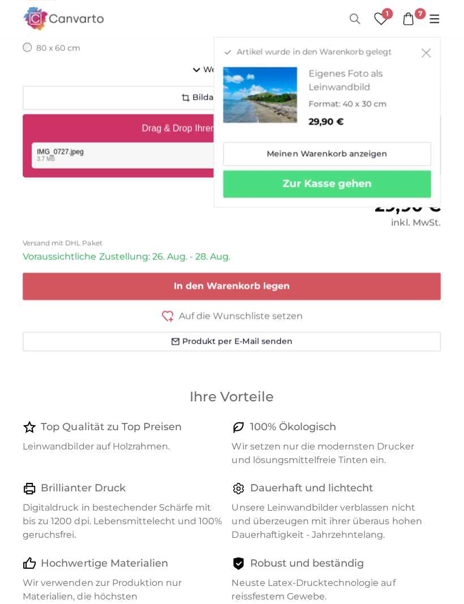
click at [366, 220] on div "inkl. MwSt." at bounding box center [336, 222] width 208 height 14
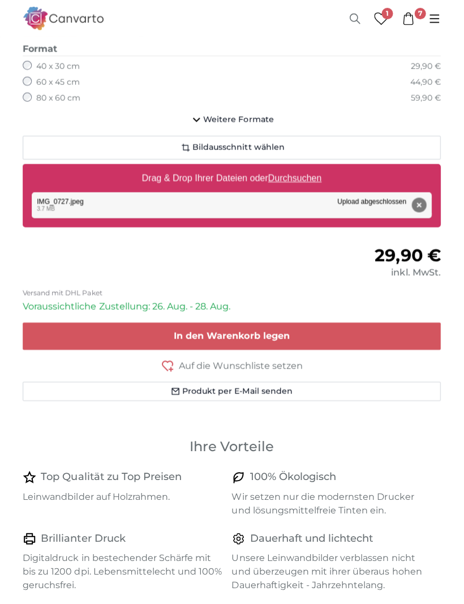
scroll to position [444, 0]
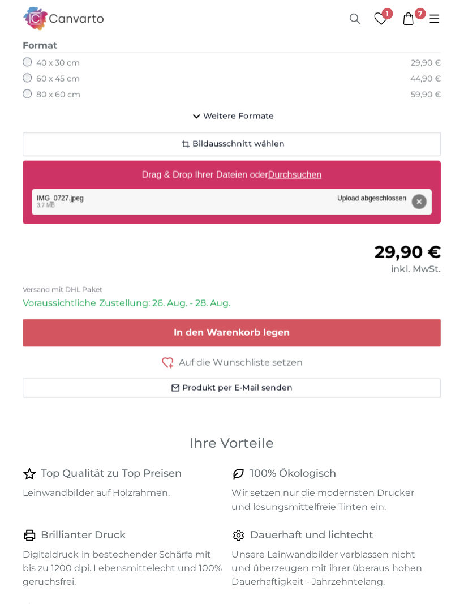
click at [285, 174] on u "Durchsuchen" at bounding box center [294, 174] width 53 height 10
click at [285, 164] on input "Drag & Drop Ihrer Dateien oder Durchsuchen" at bounding box center [232, 161] width 416 height 3
type input "**********"
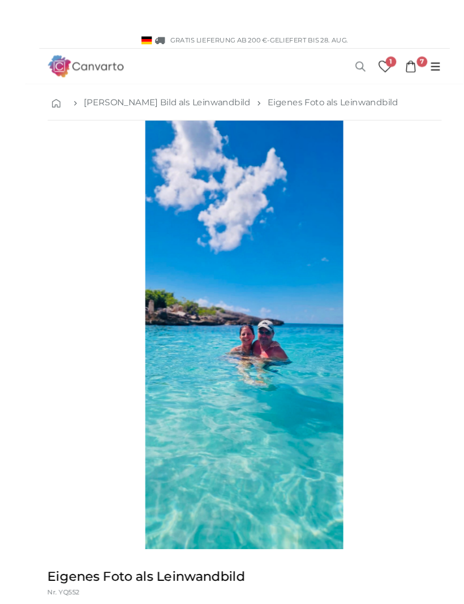
scroll to position [8, 0]
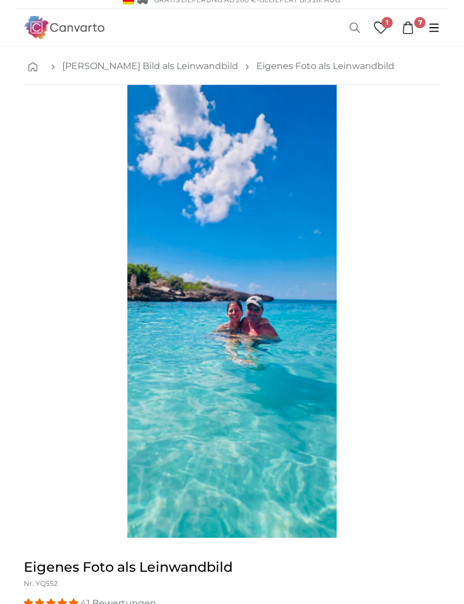
click at [379, 311] on div "1 of 1" at bounding box center [232, 311] width 416 height 453
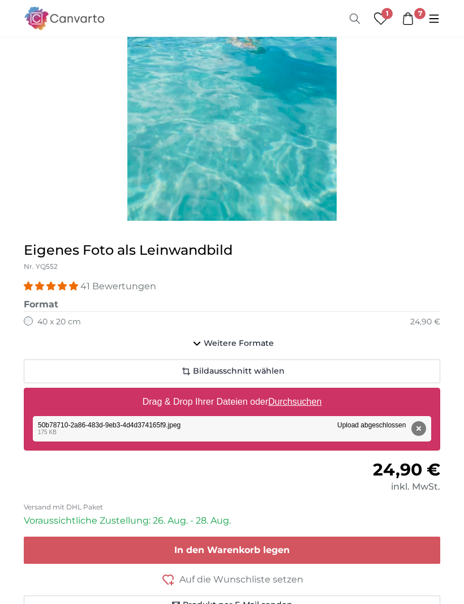
scroll to position [431, 0]
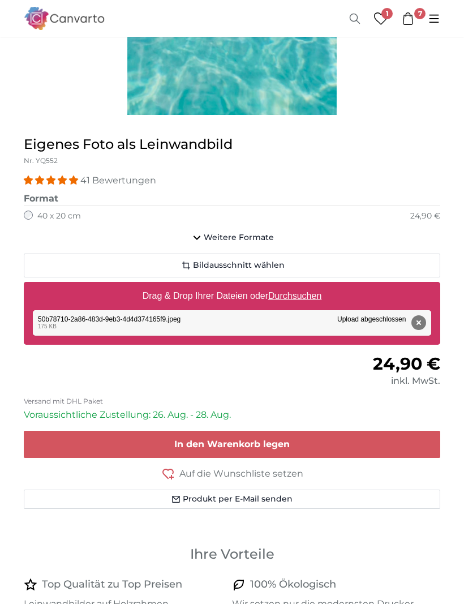
click at [292, 294] on u "Durchsuchen" at bounding box center [294, 296] width 53 height 10
click at [292, 285] on input "Drag & Drop Ihrer Dateien oder Durchsuchen" at bounding box center [232, 283] width 416 height 3
type input "**********"
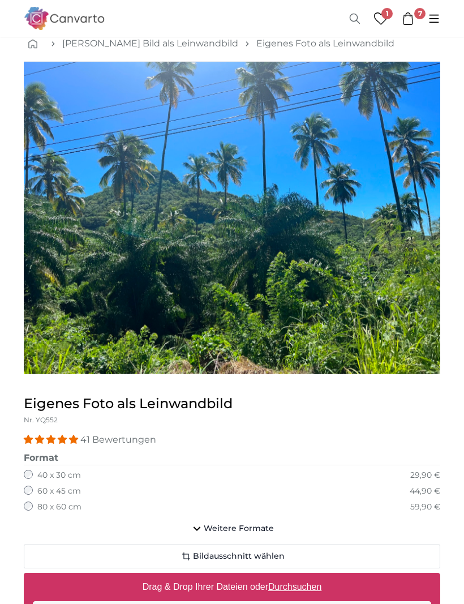
scroll to position [0, 0]
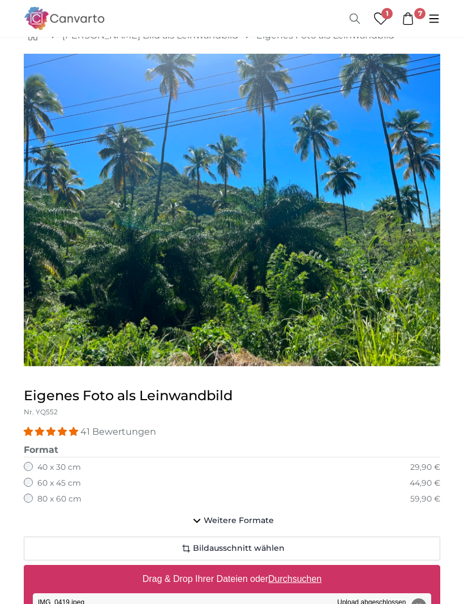
click at [242, 547] on span "Bildausschnitt wählen" at bounding box center [239, 548] width 92 height 11
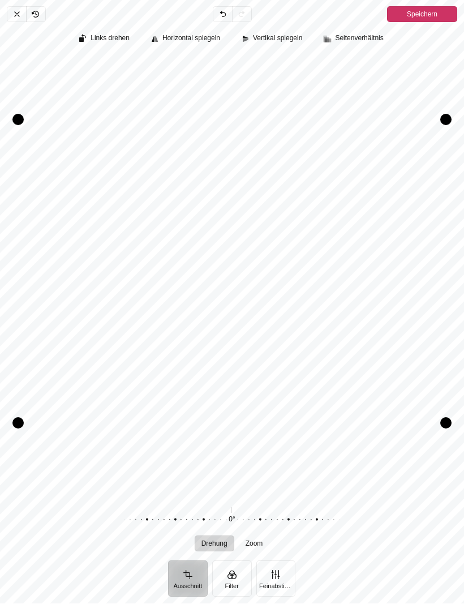
click at [231, 574] on button "Filter" at bounding box center [232, 579] width 40 height 36
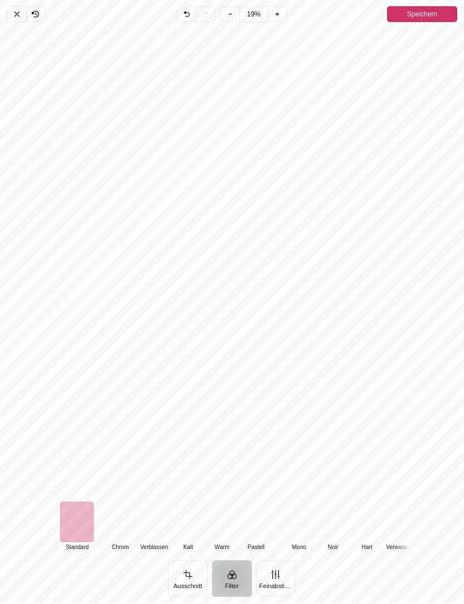
click at [124, 526] on div "Pintura" at bounding box center [120, 522] width 34 height 41
click at [85, 527] on div "Pintura" at bounding box center [77, 522] width 34 height 41
click at [118, 534] on div "Pintura" at bounding box center [120, 522] width 34 height 41
click at [76, 525] on div "Pintura" at bounding box center [77, 522] width 34 height 41
click at [119, 528] on div "Pintura" at bounding box center [120, 522] width 34 height 41
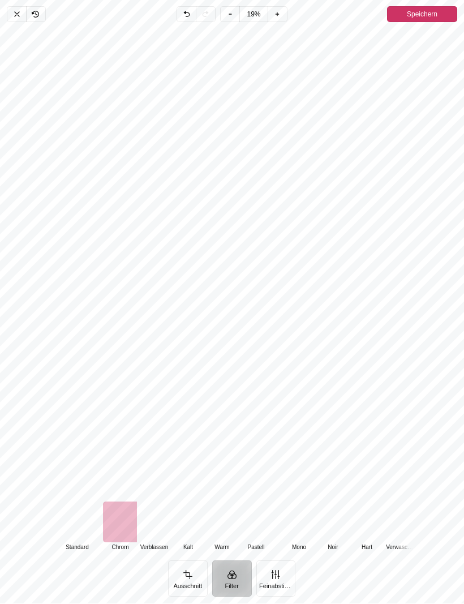
click at [418, 19] on span "Speichern" at bounding box center [422, 15] width 31 height 14
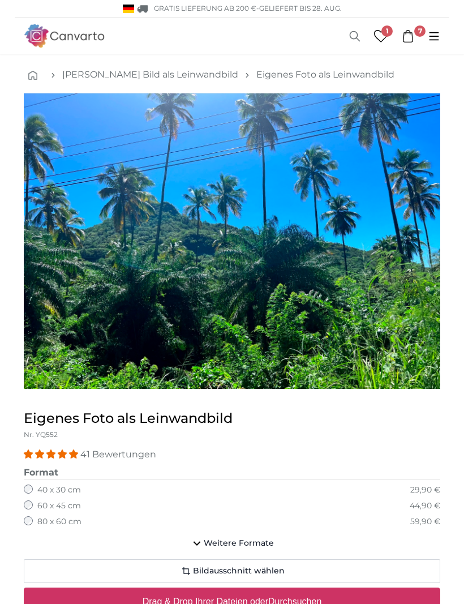
click at [411, 36] on icon at bounding box center [408, 36] width 12 height 12
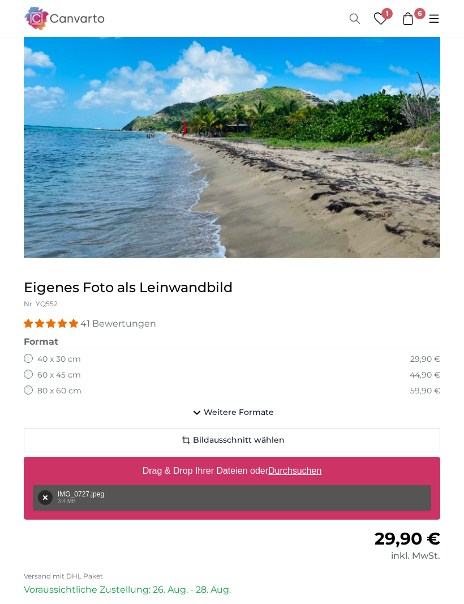
scroll to position [75, 0]
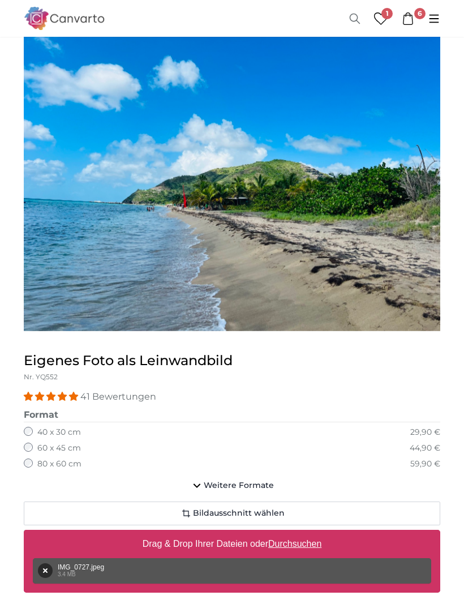
click at [410, 20] on icon at bounding box center [408, 18] width 12 height 12
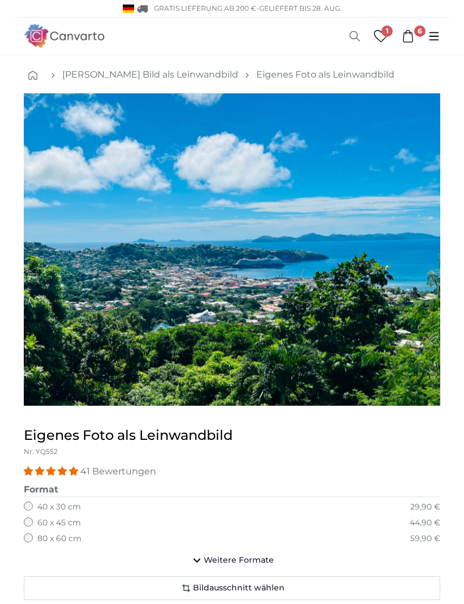
click at [414, 37] on link "6" at bounding box center [408, 36] width 26 height 12
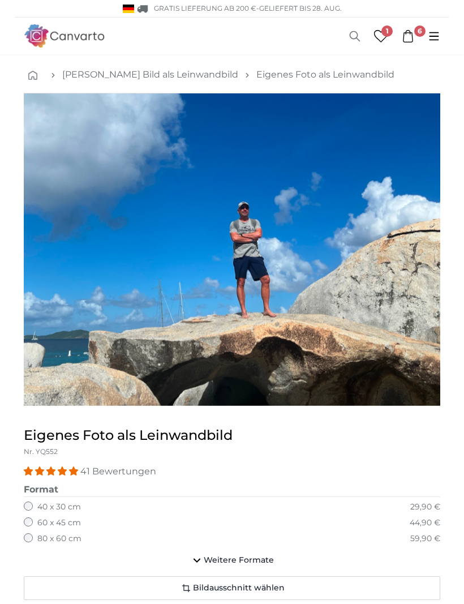
click at [411, 38] on icon at bounding box center [408, 36] width 12 height 12
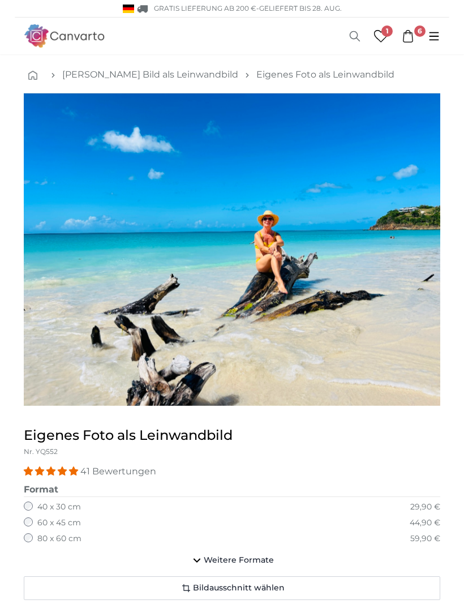
click at [416, 33] on span "6" at bounding box center [419, 30] width 11 height 11
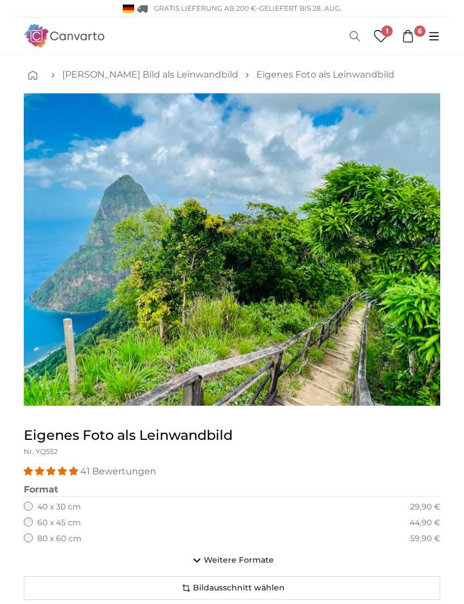
click at [411, 34] on icon at bounding box center [408, 36] width 12 height 12
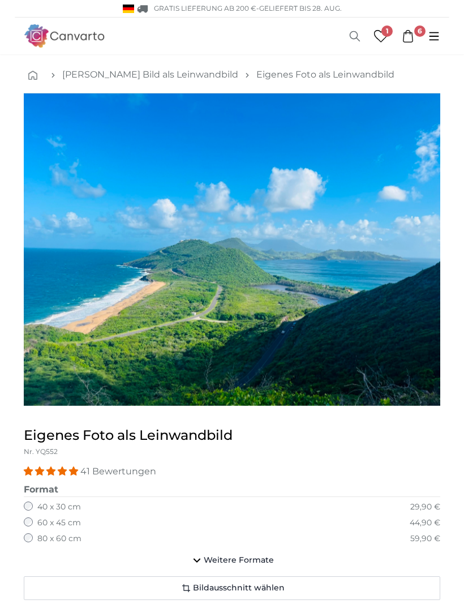
click at [416, 31] on span "6" at bounding box center [419, 30] width 11 height 11
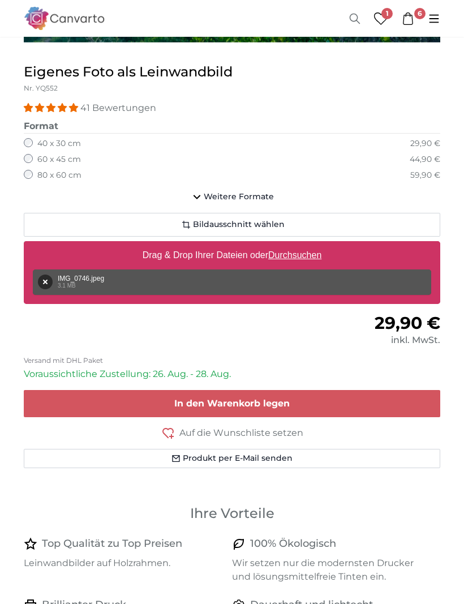
scroll to position [356, 0]
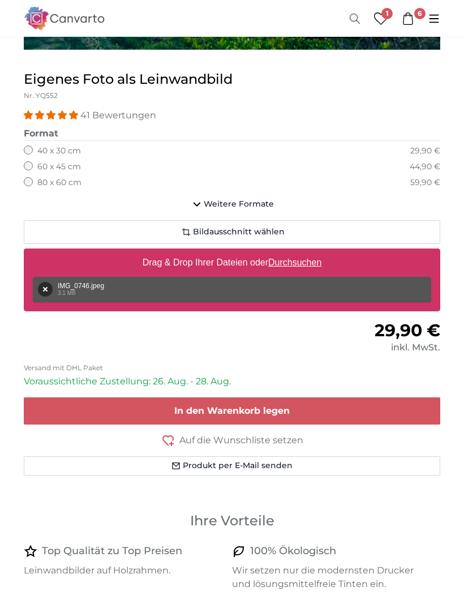
click at [299, 263] on u "Durchsuchen" at bounding box center [294, 262] width 53 height 10
click at [299, 252] on input "Drag & Drop Ihrer Dateien oder Durchsuchen" at bounding box center [232, 249] width 416 height 3
type input "**********"
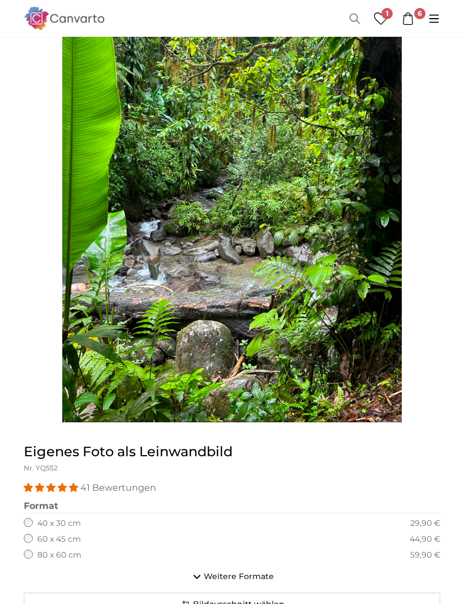
scroll to position [125, 0]
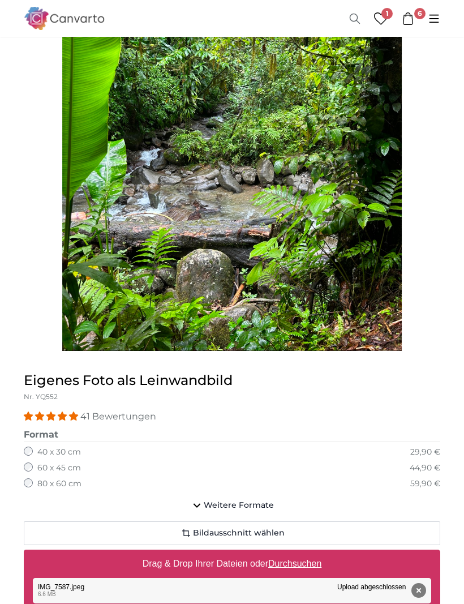
click at [264, 534] on span "Bildausschnitt wählen" at bounding box center [239, 533] width 92 height 11
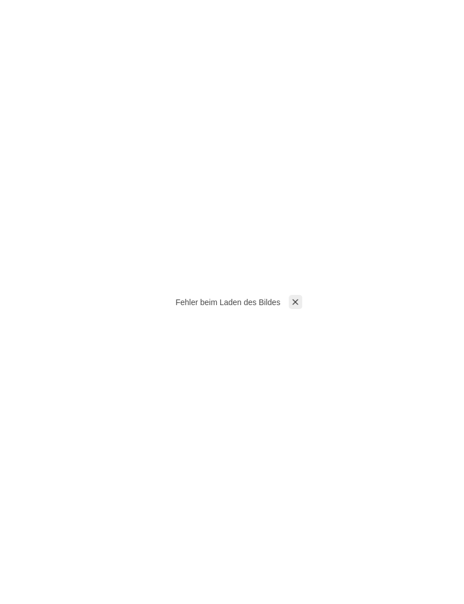
scroll to position [0, 0]
click at [293, 304] on icon "Pintura" at bounding box center [294, 301] width 5 height 5
click at [384, 420] on div "Warten auf Bild ..." at bounding box center [232, 302] width 464 height 604
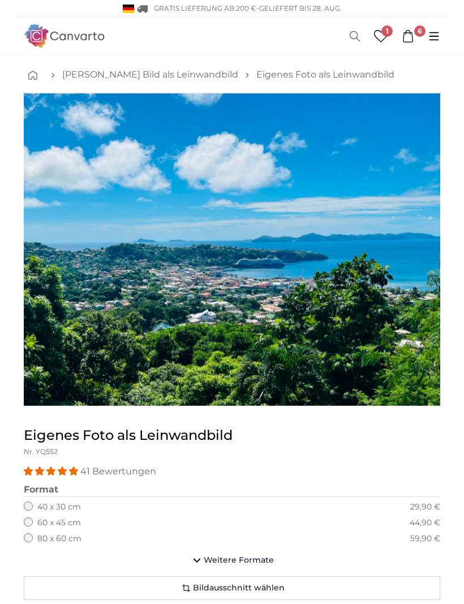
click at [417, 41] on link "6" at bounding box center [408, 36] width 26 height 12
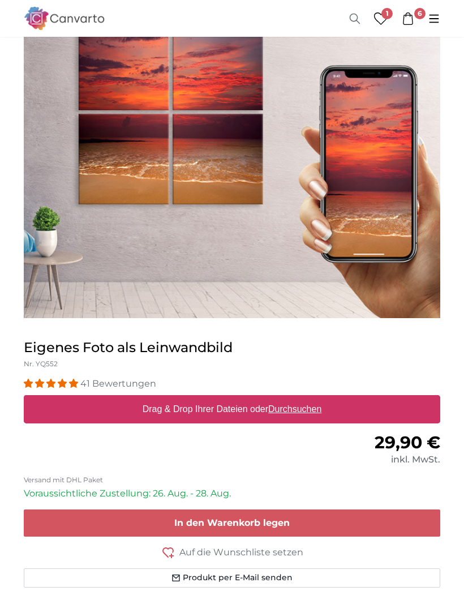
scroll to position [88, 0]
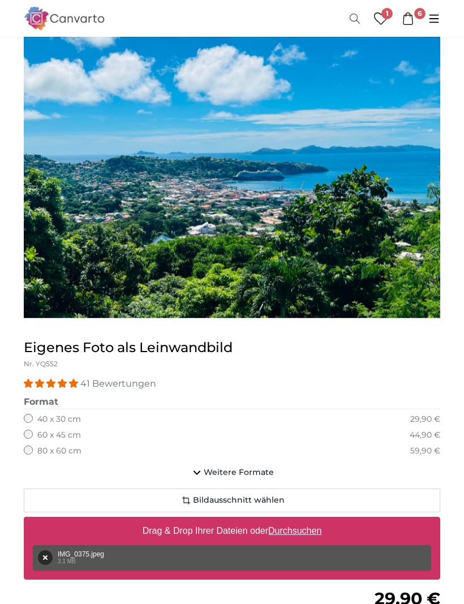
click at [302, 532] on u "Durchsuchen" at bounding box center [294, 531] width 53 height 10
click at [302, 520] on input "Drag & Drop Ihrer Dateien oder Durchsuchen" at bounding box center [232, 518] width 416 height 3
type input "**********"
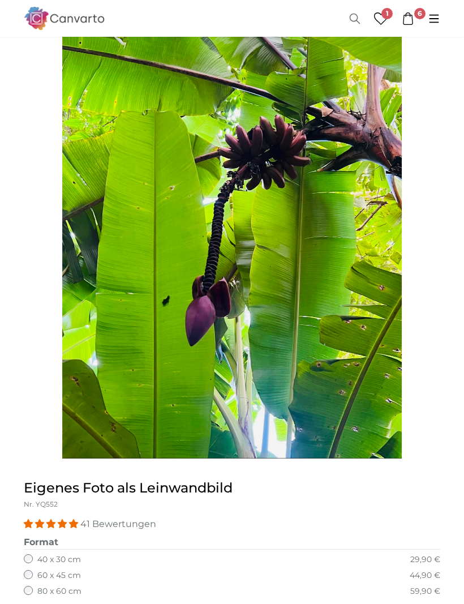
click at [345, 367] on img "1 of 1" at bounding box center [231, 232] width 339 height 453
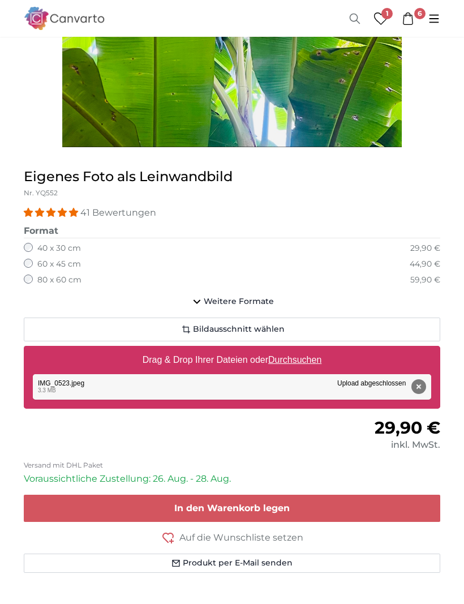
click at [232, 497] on button "In den Warenkorb legen" at bounding box center [232, 508] width 416 height 27
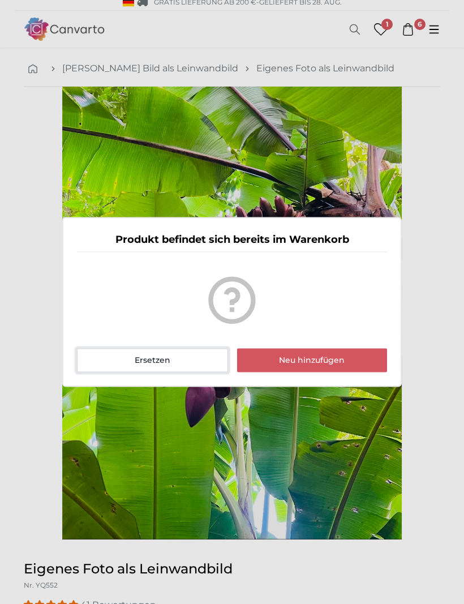
scroll to position [0, 0]
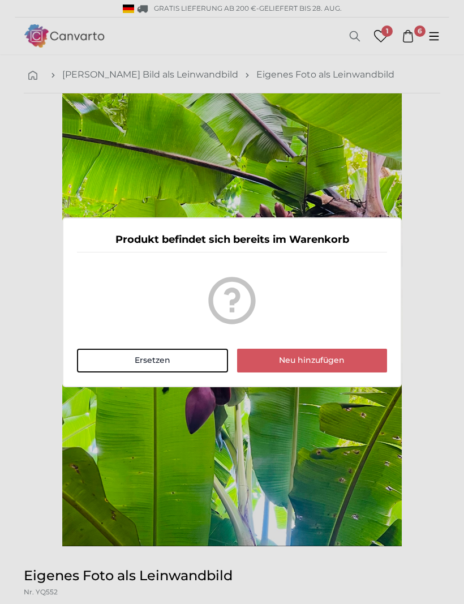
click at [402, 294] on dialog "Produkt befindet sich bereits im Warenkorb Ersetzen Neu hinzufügen" at bounding box center [231, 302] width 339 height 170
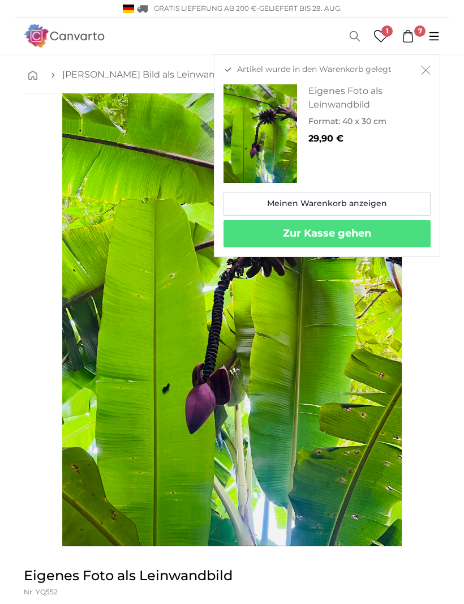
click at [415, 31] on span "7" at bounding box center [419, 30] width 11 height 11
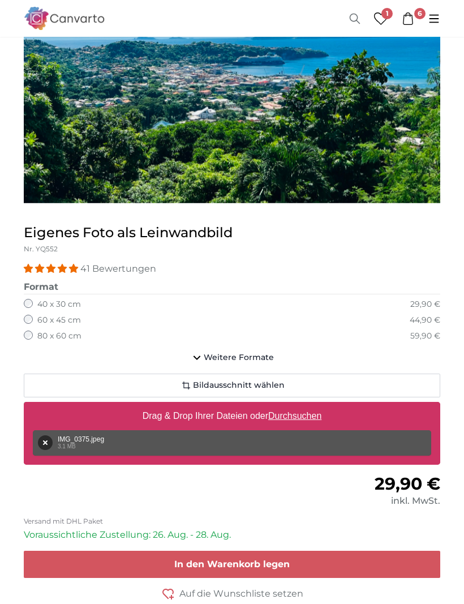
scroll to position [204, 0]
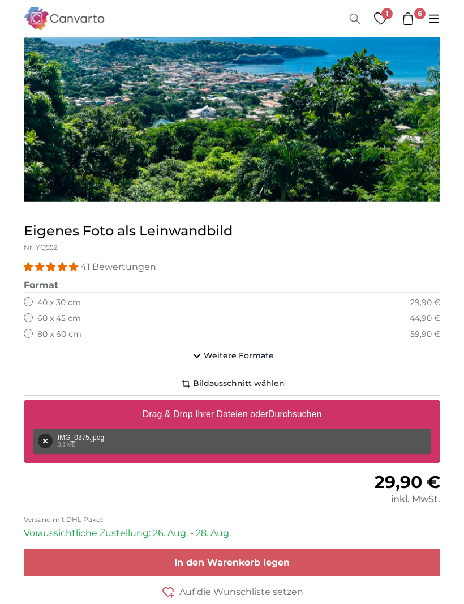
click at [291, 415] on u "Durchsuchen" at bounding box center [294, 415] width 53 height 10
click at [291, 404] on input "Drag & Drop Ihrer Dateien oder Durchsuchen" at bounding box center [232, 402] width 416 height 3
type input "**********"
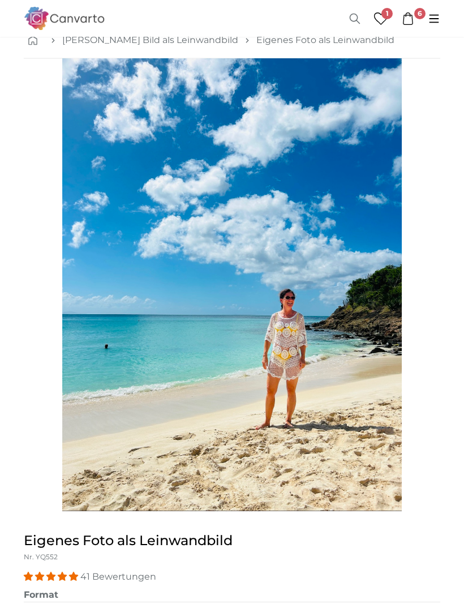
scroll to position [5, 0]
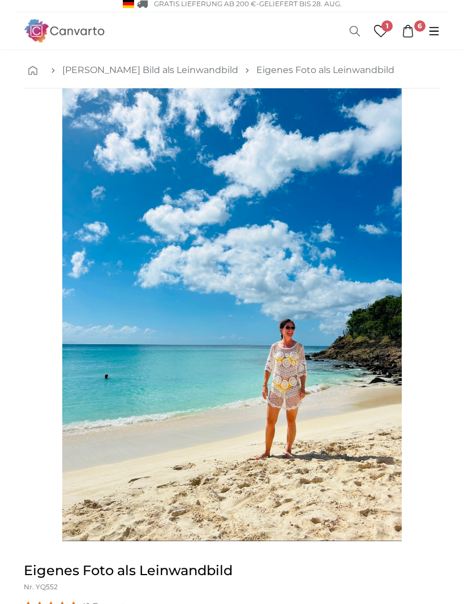
click at [412, 27] on icon at bounding box center [408, 31] width 10 height 12
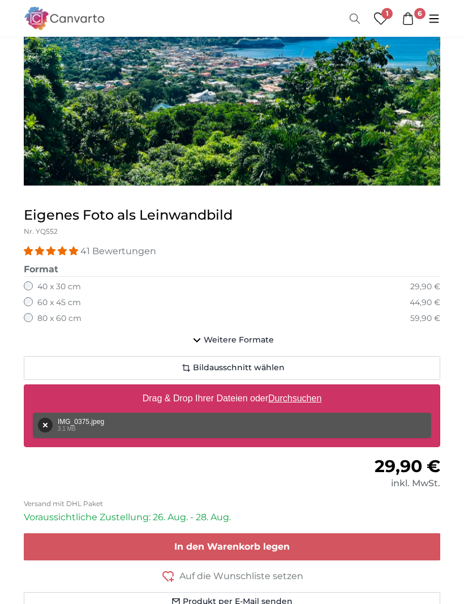
scroll to position [283, 0]
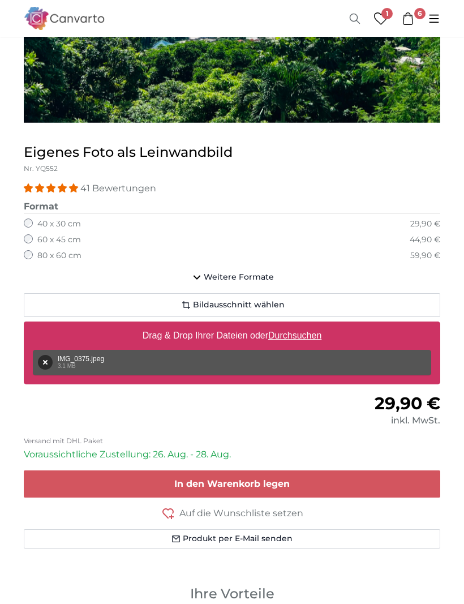
click at [284, 333] on u "Durchsuchen" at bounding box center [294, 335] width 53 height 10
click at [284, 325] on input "Drag & Drop Ihrer Dateien oder Durchsuchen" at bounding box center [232, 322] width 416 height 3
type input "**********"
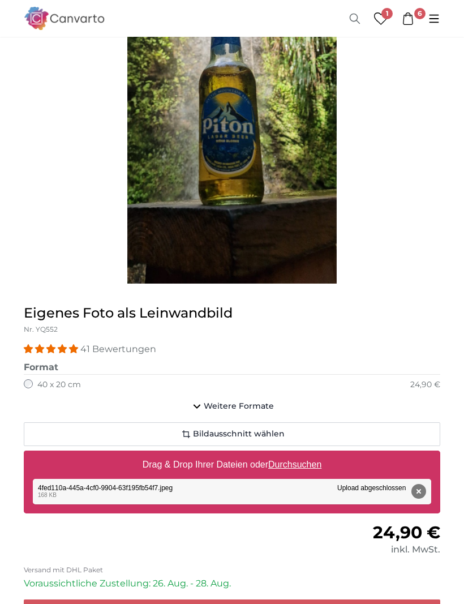
scroll to position [283, 0]
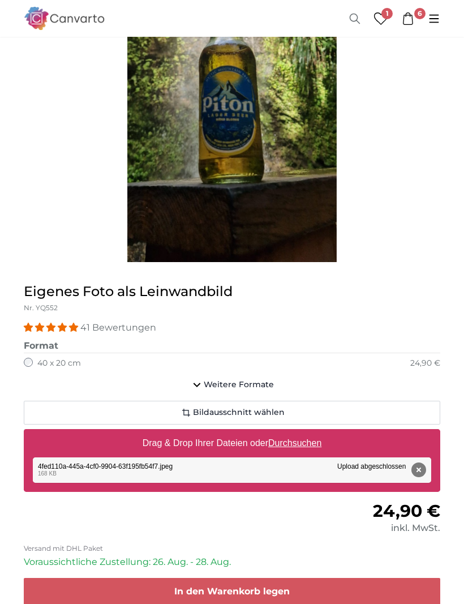
click at [240, 588] on span "In den Warenkorb legen" at bounding box center [231, 591] width 115 height 11
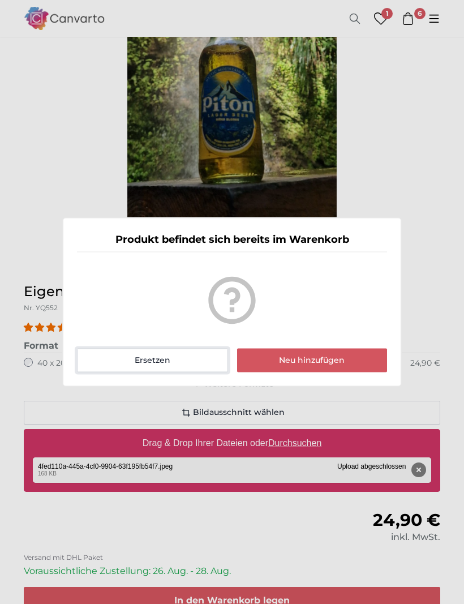
scroll to position [284, 0]
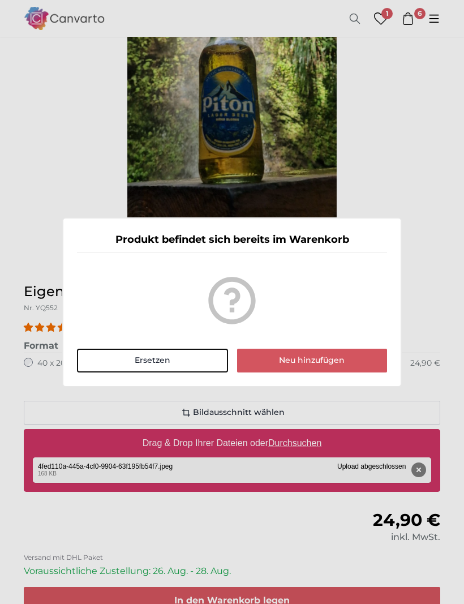
click at [300, 372] on button "Neu hinzufügen" at bounding box center [312, 361] width 150 height 24
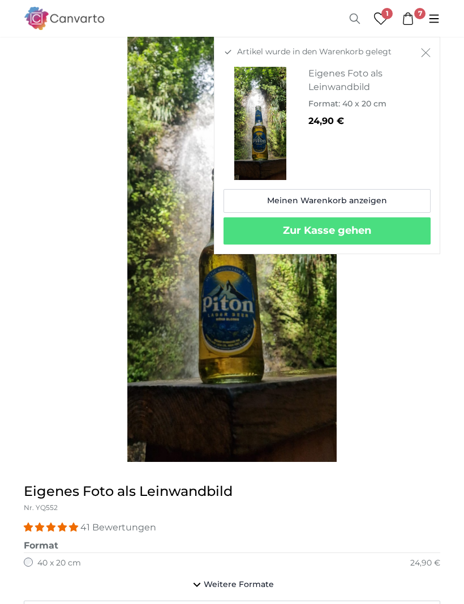
scroll to position [84, 0]
click at [329, 204] on link "Meinen Warenkorb anzeigen" at bounding box center [327, 201] width 207 height 24
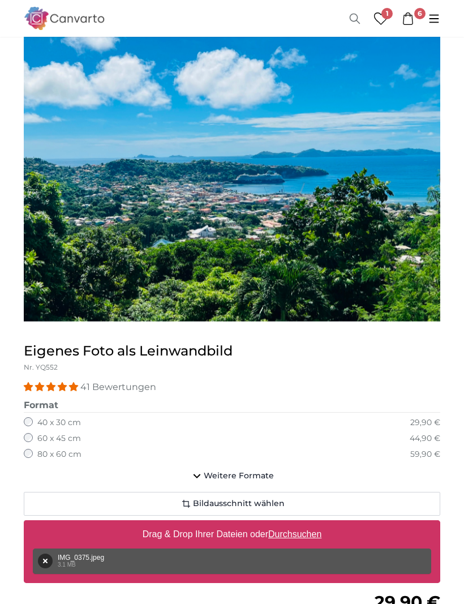
click at [299, 529] on u "Durchsuchen" at bounding box center [294, 534] width 53 height 10
click at [299, 523] on input "Drag & Drop Ihrer Dateien oder Durchsuchen" at bounding box center [232, 521] width 416 height 3
click at [296, 531] on u "Durchsuchen" at bounding box center [294, 534] width 53 height 10
click at [296, 523] on input "Drag & Drop Ihrer Dateien oder Durchsuchen" at bounding box center [232, 521] width 416 height 3
type input "**********"
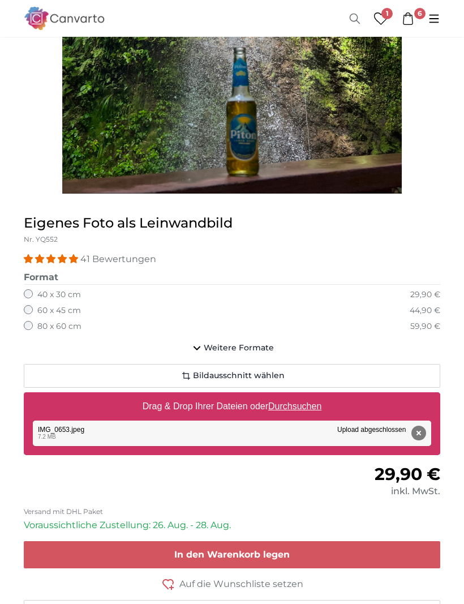
scroll to position [397, 0]
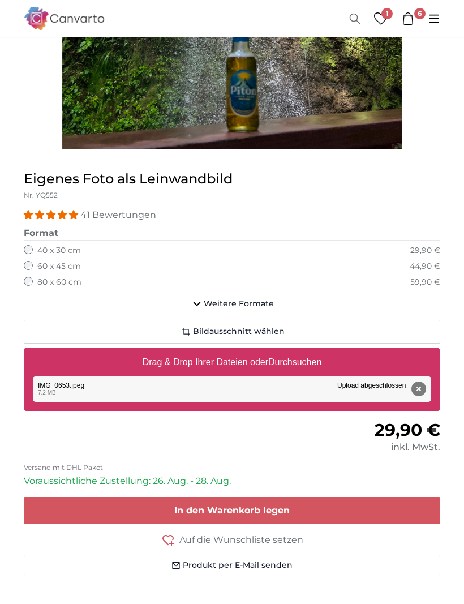
click at [297, 360] on u "Durchsuchen" at bounding box center [294, 362] width 53 height 10
click at [297, 351] on input "Drag & Drop Ihrer Dateien oder Durchsuchen" at bounding box center [232, 349] width 416 height 3
type input "**********"
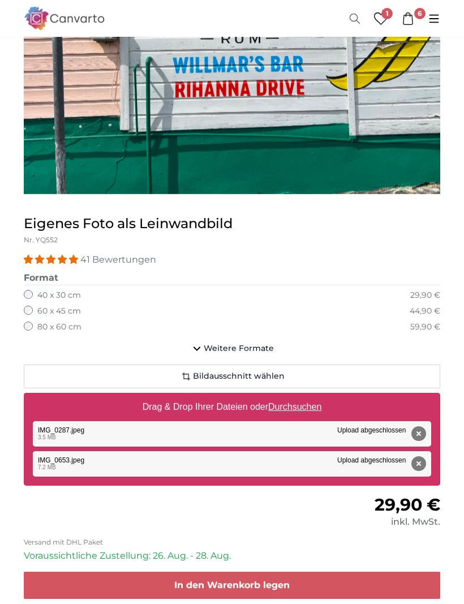
scroll to position [278, 0]
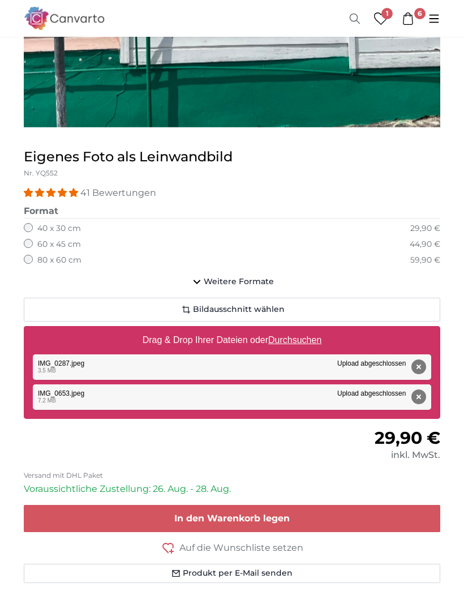
click at [269, 397] on div "Entfernen Nochmal versuchen Entfernen Hochladen Abbrechen Nochmal versuchen Ent…" at bounding box center [232, 396] width 398 height 25
click at [259, 388] on div "Entfernen Nochmal versuchen Entfernen Hochladen Abbrechen Nochmal versuchen Ent…" at bounding box center [232, 396] width 398 height 25
click at [185, 354] on div "Entfernen Nochmal versuchen Entfernen Hochladen Abbrechen Nochmal versuchen Ent…" at bounding box center [232, 366] width 398 height 25
click at [423, 367] on button "Entfernen" at bounding box center [418, 366] width 15 height 15
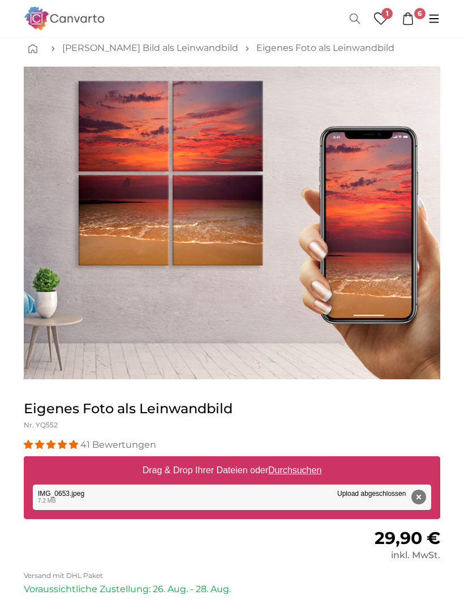
scroll to position [0, 0]
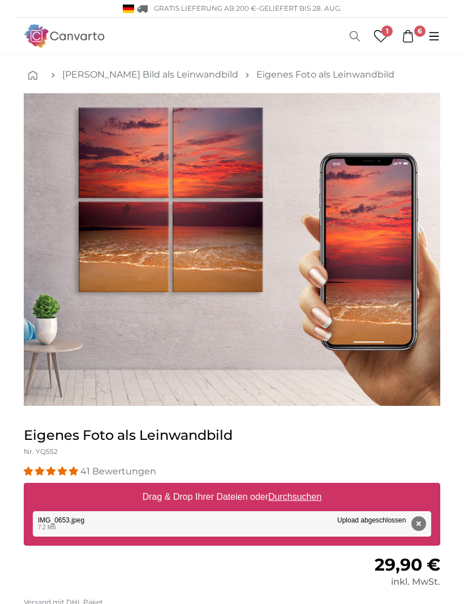
click at [350, 519] on div "Entfernen Nochmal versuchen Entfernen Hochladen Abbrechen Nochmal versuchen Ent…" at bounding box center [232, 523] width 398 height 25
click at [145, 514] on div "Entfernen Nochmal versuchen Entfernen Hochladen Abbrechen Nochmal versuchen Ent…" at bounding box center [232, 523] width 398 height 25
click at [401, 296] on img "1 of 1" at bounding box center [232, 249] width 416 height 312
click at [361, 523] on div "Entfernen Nochmal versuchen Entfernen Hochladen Abbrechen Nochmal versuchen Ent…" at bounding box center [232, 523] width 398 height 25
click at [157, 512] on div "Entfernen Nochmal versuchen Entfernen Hochladen Abbrechen Nochmal versuchen Ent…" at bounding box center [232, 523] width 398 height 25
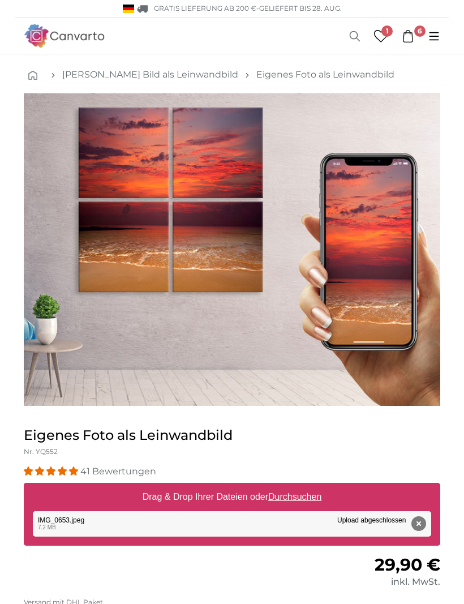
click at [136, 525] on div "Entfernen Nochmal versuchen Entfernen Hochladen Abbrechen Nochmal versuchen Ent…" at bounding box center [232, 523] width 398 height 25
click at [227, 512] on div "Entfernen Nochmal versuchen Entfernen Hochladen Abbrechen Nochmal versuchen Ent…" at bounding box center [232, 523] width 398 height 25
click at [242, 498] on label "Drag & Drop Ihrer Dateien oder Durchsuchen" at bounding box center [232, 496] width 188 height 23
click at [242, 486] on input "Drag & Drop Ihrer Dateien oder Durchsuchen" at bounding box center [232, 484] width 416 height 3
click at [291, 500] on u "Durchsuchen" at bounding box center [294, 497] width 53 height 10
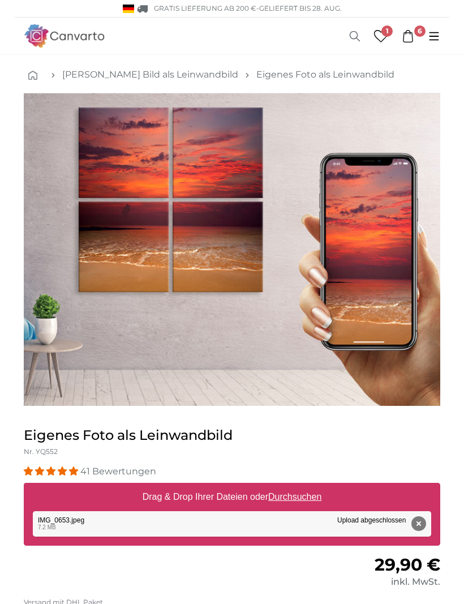
click at [291, 486] on input "Drag & Drop Ihrer Dateien oder Durchsuchen" at bounding box center [232, 484] width 416 height 3
type input "**********"
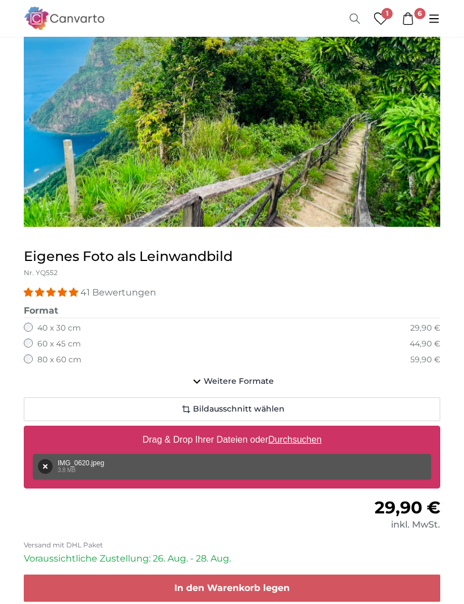
scroll to position [177, 0]
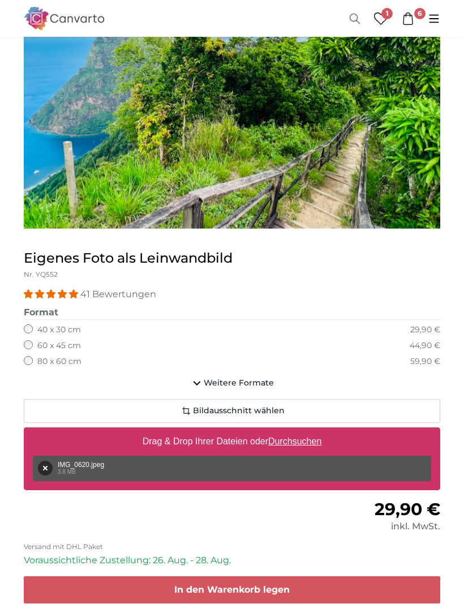
click at [298, 445] on label "Drag & Drop Ihrer Dateien oder Durchsuchen" at bounding box center [232, 441] width 188 height 23
click at [298, 431] on input "Drag & Drop Ihrer Dateien oder Durchsuchen" at bounding box center [232, 428] width 416 height 3
type input "**********"
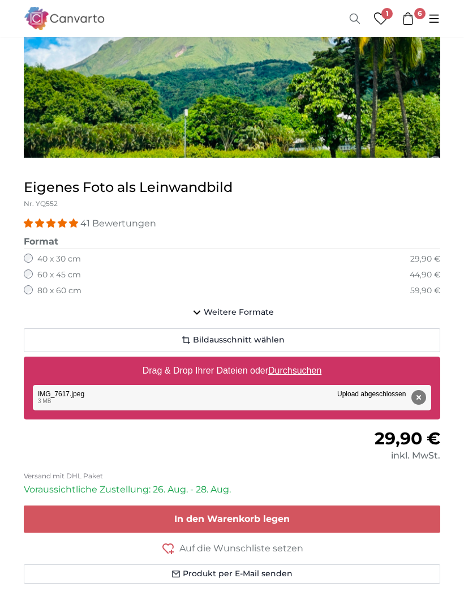
scroll to position [304, 0]
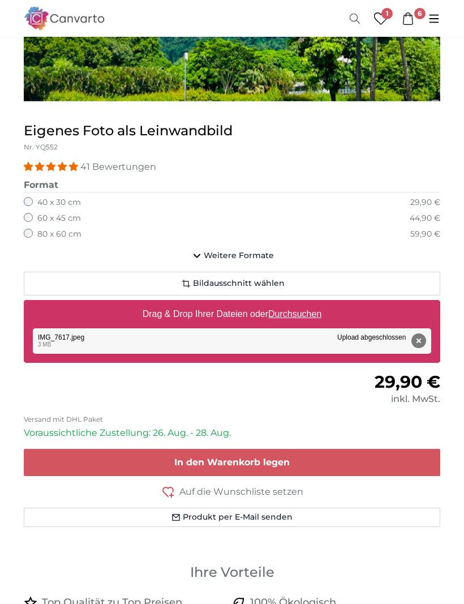
click at [261, 459] on span "In den Warenkorb legen" at bounding box center [231, 462] width 115 height 11
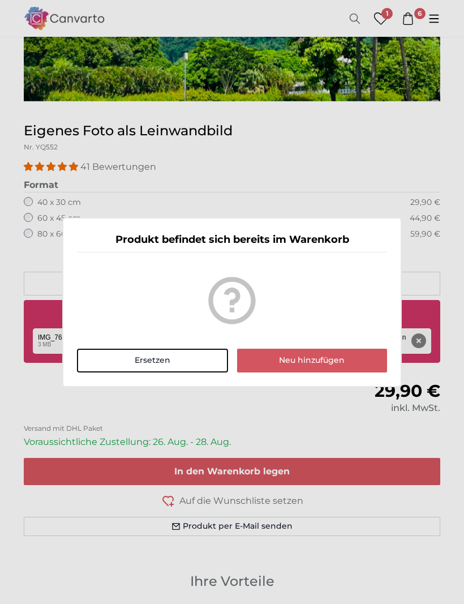
click at [339, 372] on button "Neu hinzufügen" at bounding box center [312, 361] width 150 height 24
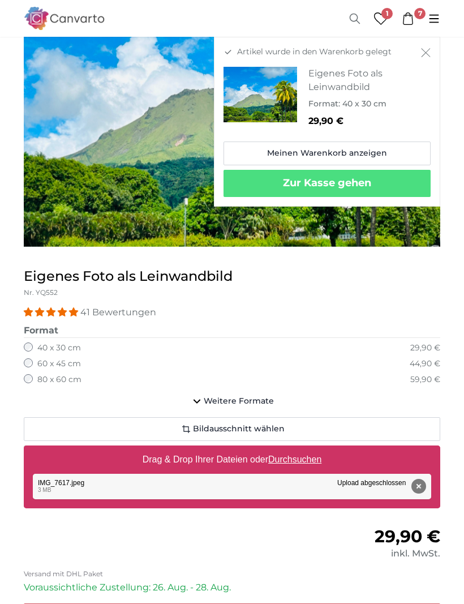
scroll to position [145, 0]
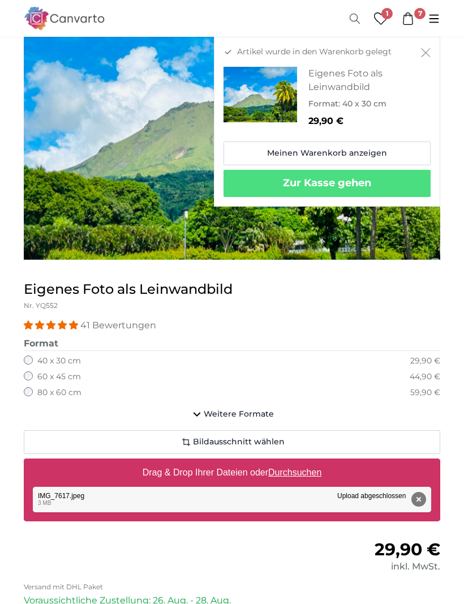
click at [346, 151] on link "Meinen Warenkorb anzeigen" at bounding box center [327, 153] width 207 height 24
click at [290, 470] on u "Durchsuchen" at bounding box center [294, 472] width 53 height 10
click at [290, 462] on input "Drag & Drop Ihrer Dateien oder Durchsuchen" at bounding box center [232, 459] width 416 height 3
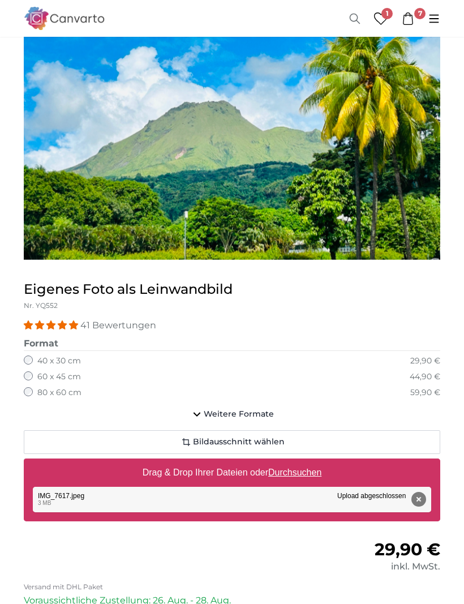
type input "**********"
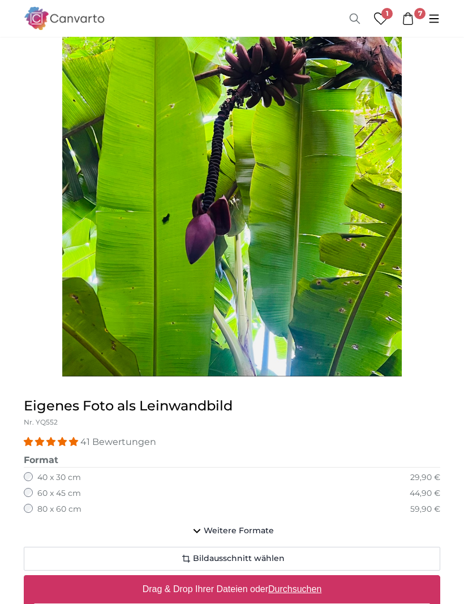
scroll to position [208, 0]
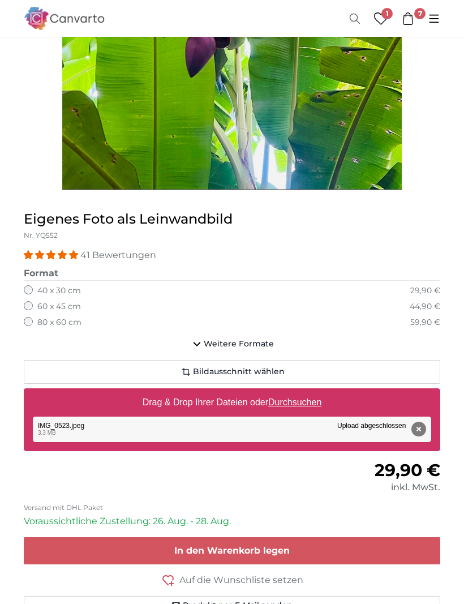
click at [233, 547] on span "In den Warenkorb legen" at bounding box center [231, 550] width 115 height 11
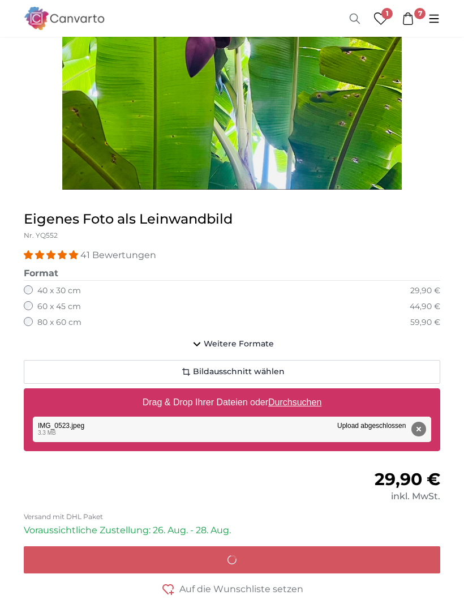
scroll to position [356, 0]
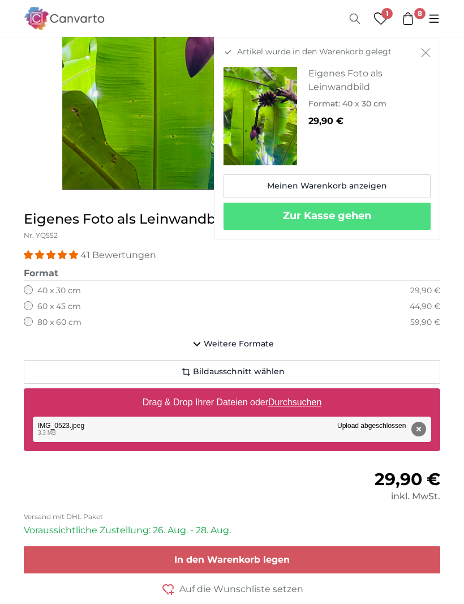
click at [329, 186] on link "Meinen Warenkorb anzeigen" at bounding box center [327, 186] width 207 height 24
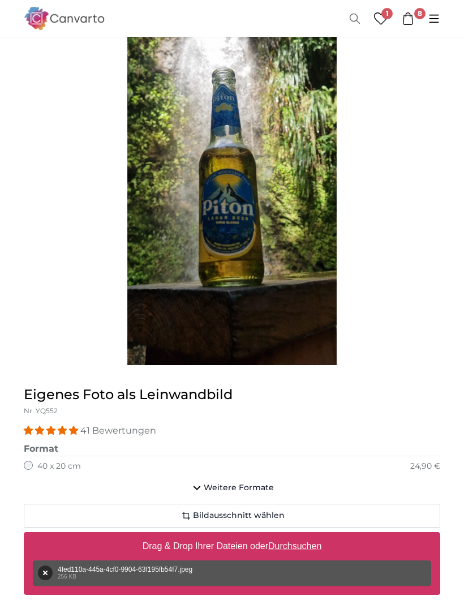
scroll to position [201, 0]
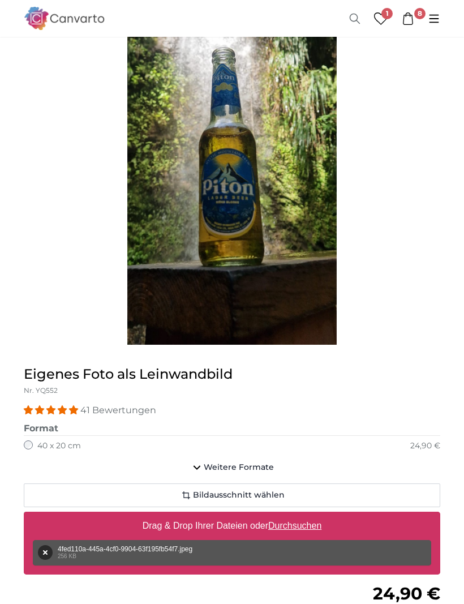
click at [235, 492] on span "Bildausschnitt wählen" at bounding box center [239, 495] width 92 height 11
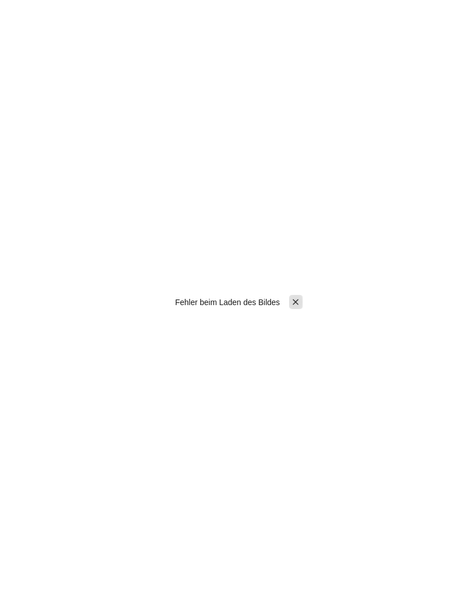
scroll to position [0, 0]
click at [300, 307] on icon "Pintura" at bounding box center [295, 302] width 10 height 10
click at [108, 0] on div "Warten auf Bild ..." at bounding box center [232, 302] width 464 height 604
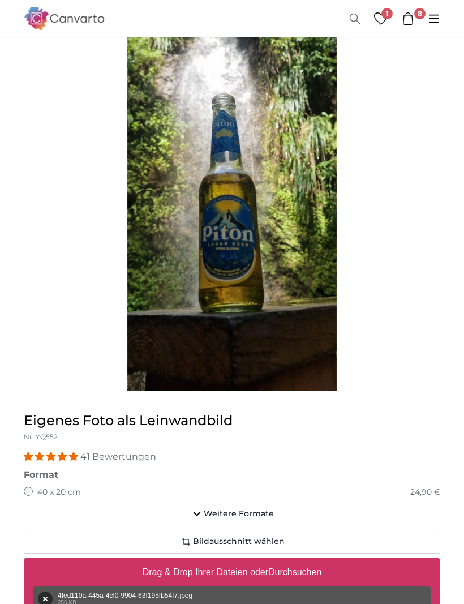
scroll to position [170, 0]
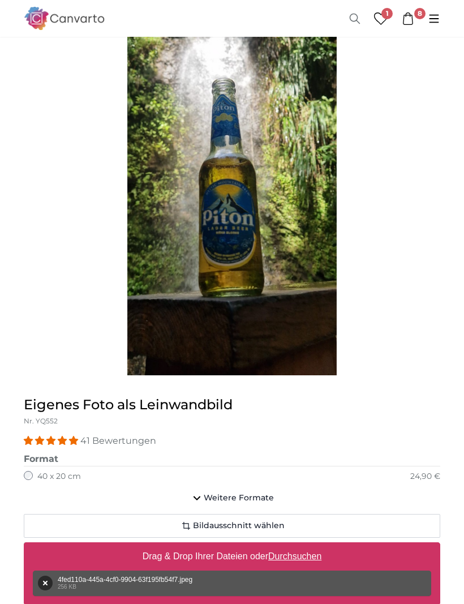
click at [208, 501] on span "Weitere Formate" at bounding box center [239, 498] width 70 height 11
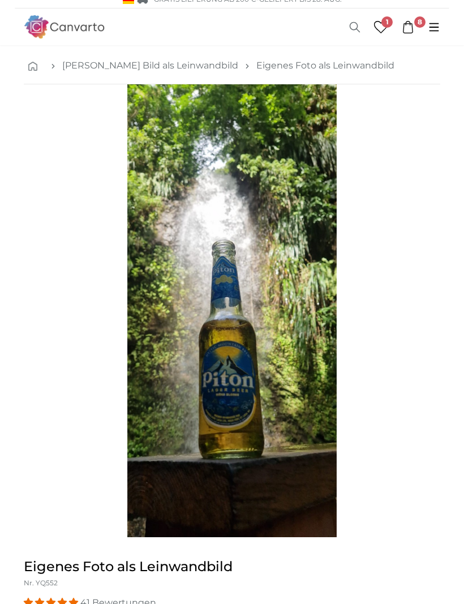
scroll to position [0, 0]
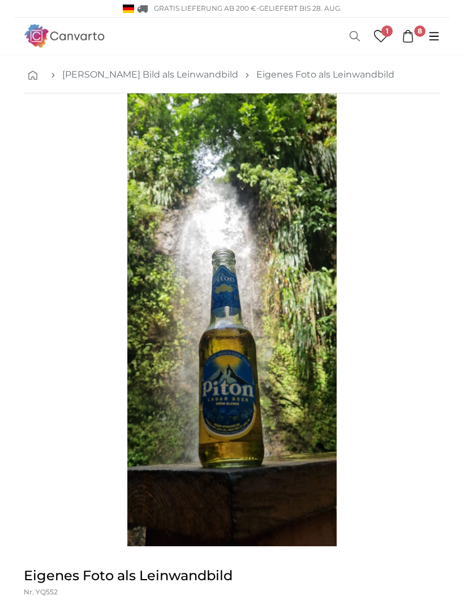
click at [415, 40] on link "8" at bounding box center [408, 36] width 26 height 12
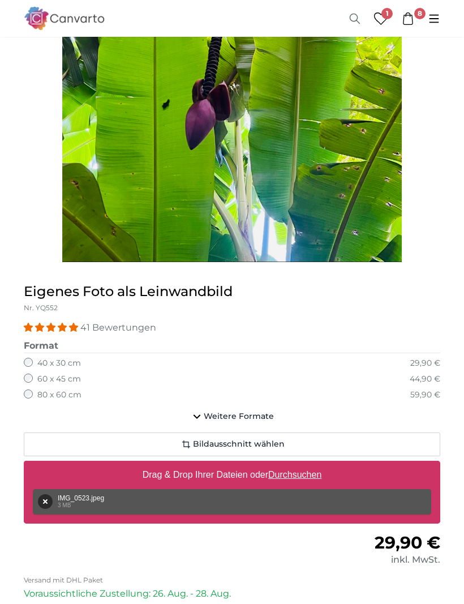
scroll to position [287, 0]
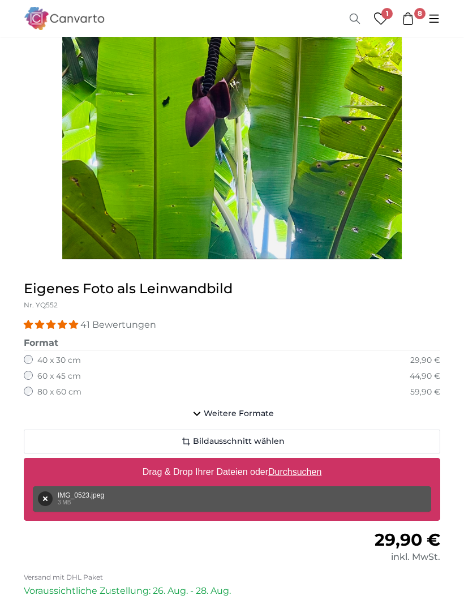
click at [233, 412] on span "Weitere Formate" at bounding box center [239, 413] width 70 height 11
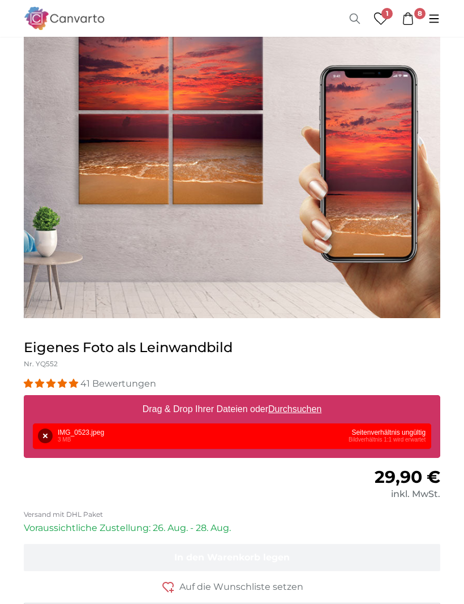
scroll to position [85, 0]
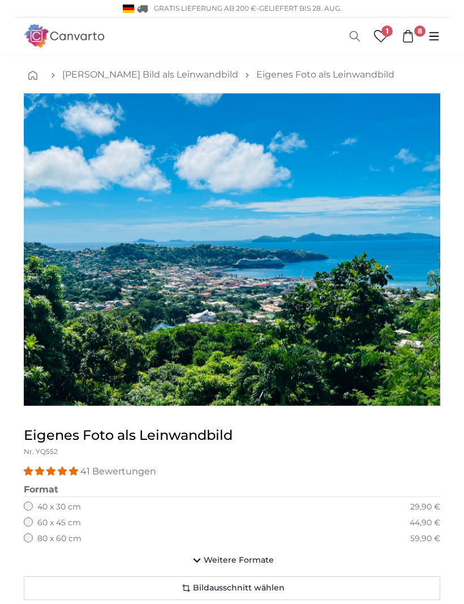
click at [416, 39] on link "8" at bounding box center [408, 36] width 26 height 12
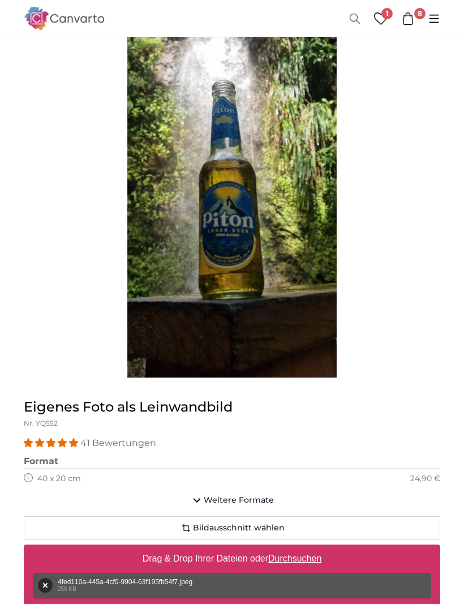
scroll to position [169, 0]
click at [222, 529] on span "Bildausschnitt wählen" at bounding box center [239, 527] width 92 height 11
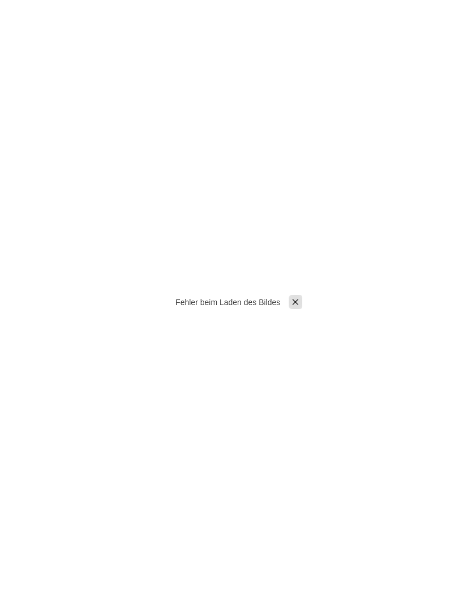
scroll to position [0, 0]
click at [293, 309] on button "Schließen" at bounding box center [295, 302] width 14 height 14
click at [265, 200] on div "Warten auf Bild ..." at bounding box center [232, 302] width 464 height 604
click at [38, 28] on div "Warten auf Bild ..." at bounding box center [232, 302] width 464 height 604
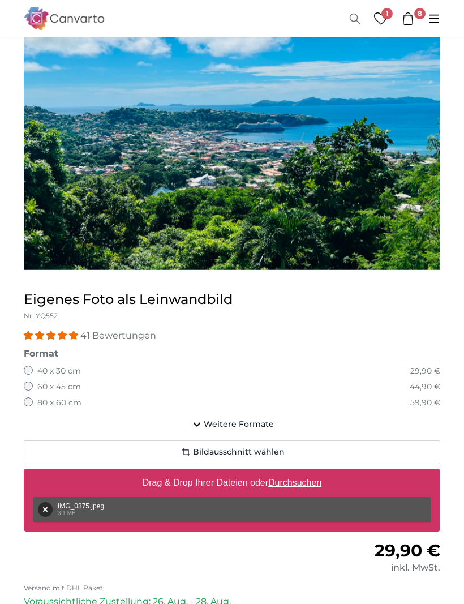
scroll to position [137, 0]
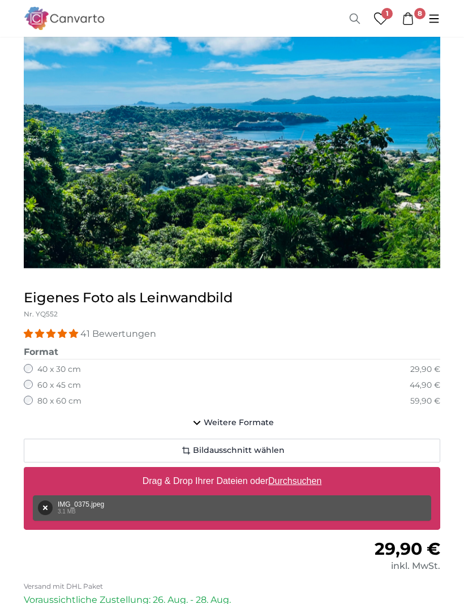
click at [294, 479] on u "Durchsuchen" at bounding box center [294, 481] width 53 height 10
click at [294, 471] on input "Drag & Drop Ihrer Dateien oder Durchsuchen" at bounding box center [232, 468] width 416 height 3
type input "**********"
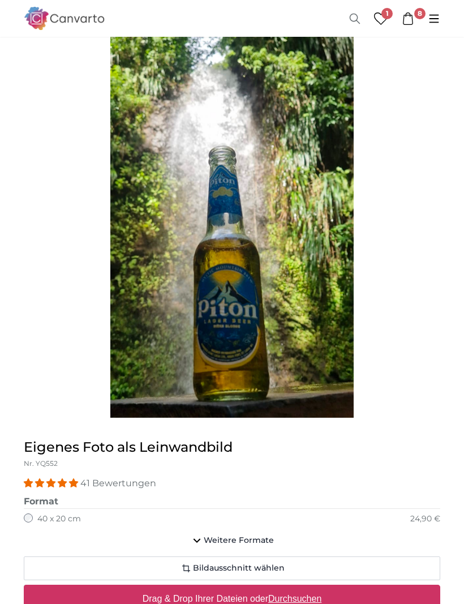
scroll to position [127, 0]
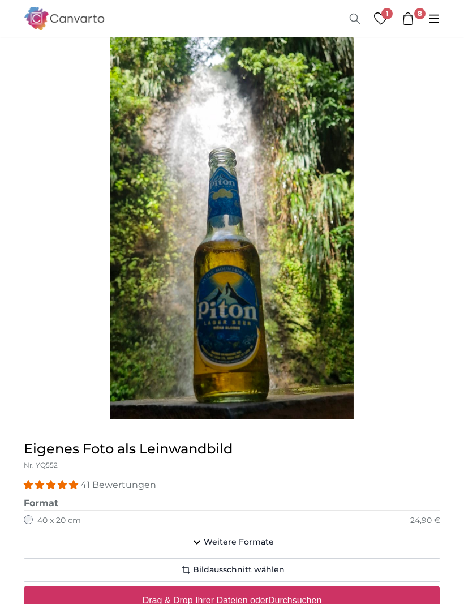
click at [239, 543] on span "Weitere Formate" at bounding box center [239, 541] width 70 height 11
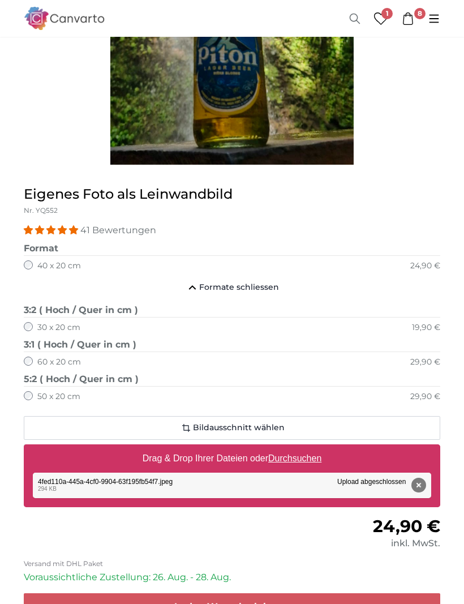
scroll to position [381, 0]
click at [236, 603] on span "In den Warenkorb legen" at bounding box center [231, 606] width 115 height 11
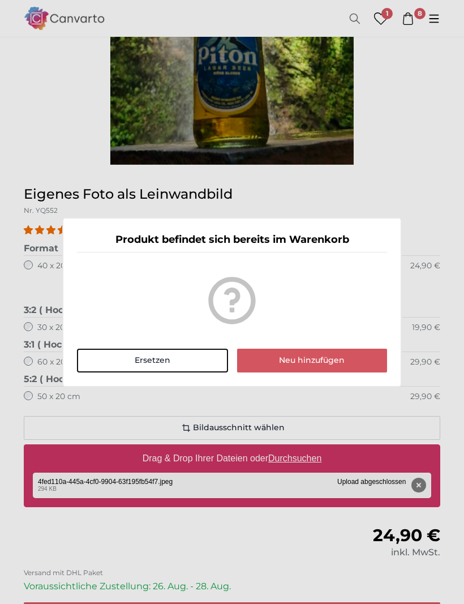
click at [153, 372] on button "Ersetzen" at bounding box center [152, 361] width 151 height 24
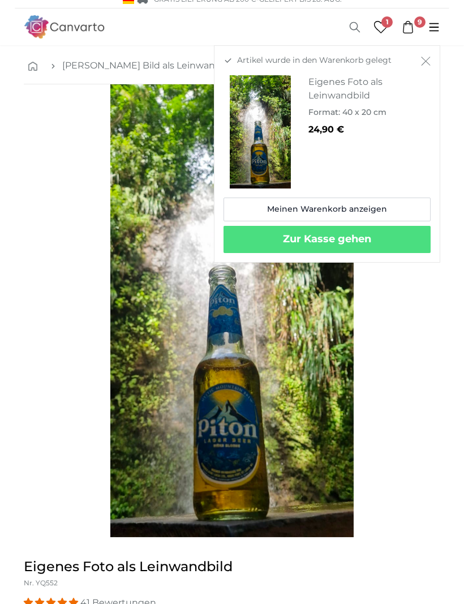
scroll to position [8, 0]
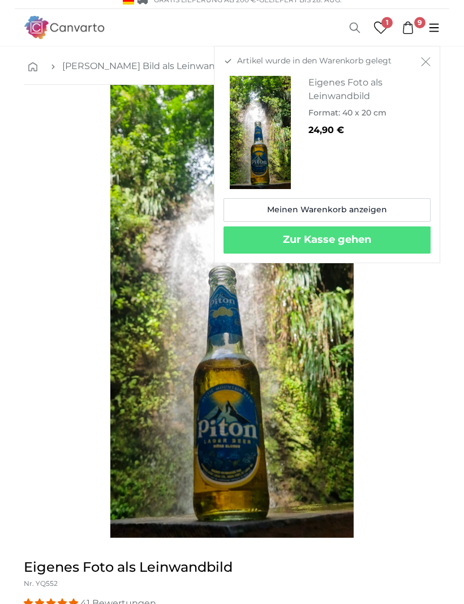
click at [320, 246] on button "Zur Kasse gehen" at bounding box center [327, 239] width 207 height 27
click at [324, 206] on link "Meinen Warenkorb anzeigen" at bounding box center [327, 210] width 207 height 24
